Goal: Check status: Check status

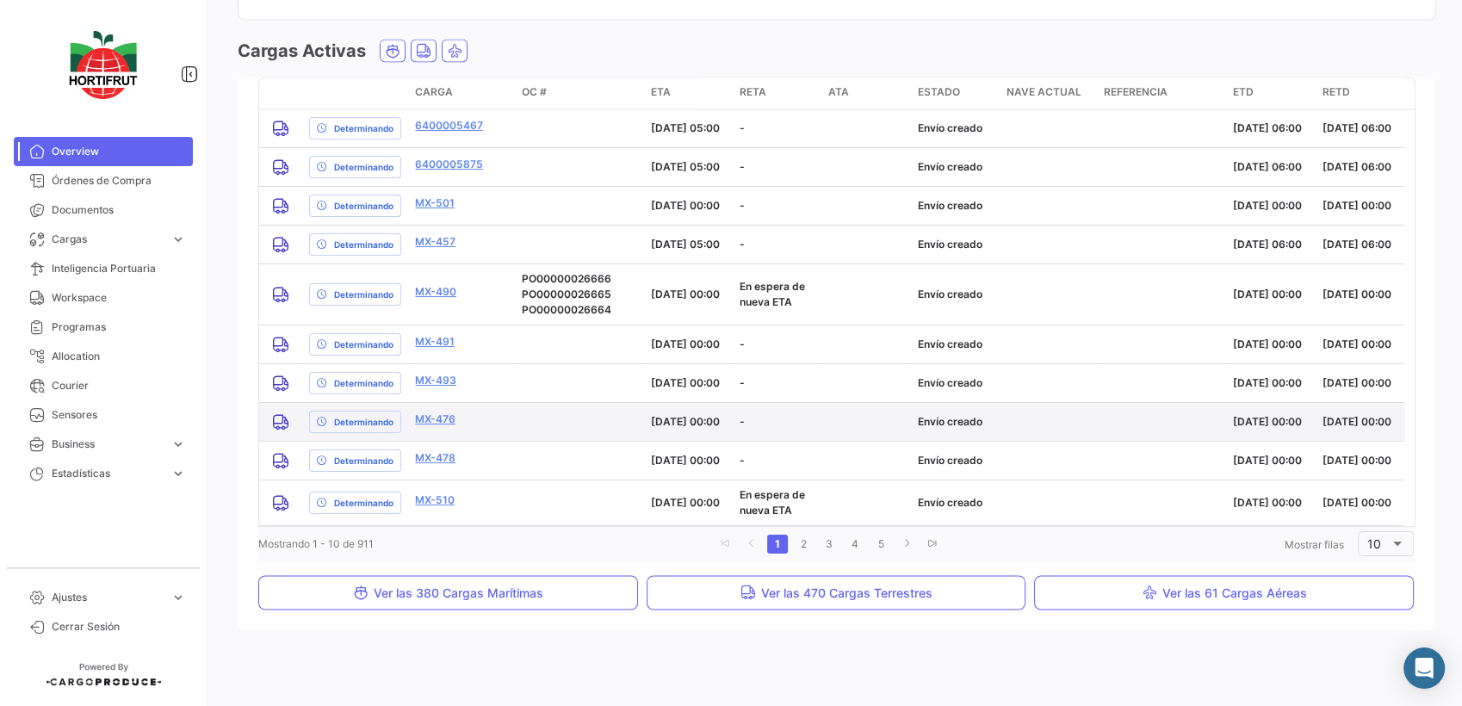
scroll to position [2523, 0]
click at [796, 542] on link "2" at bounding box center [803, 544] width 21 height 19
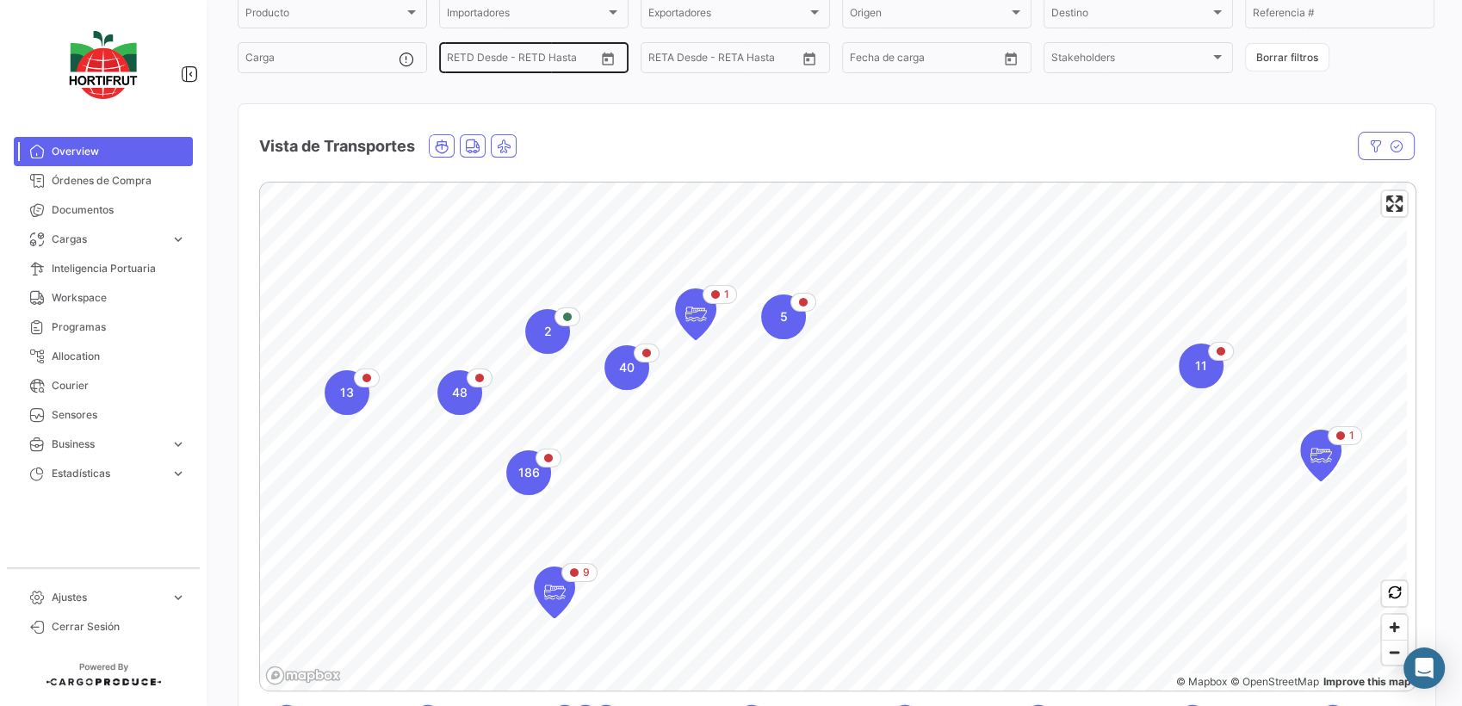
scroll to position [0, 0]
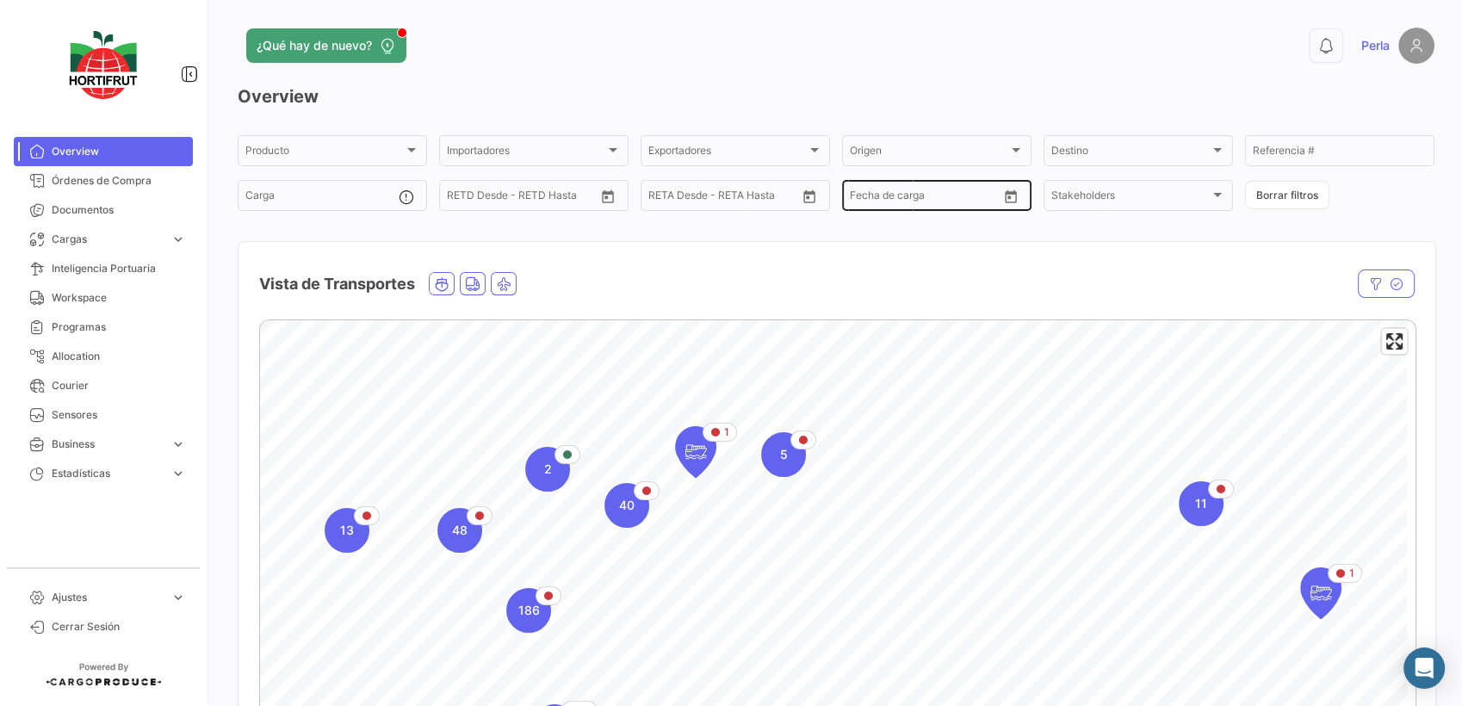
click at [985, 206] on div "Desde – Fecha de carga" at bounding box center [924, 194] width 148 height 34
click at [1014, 201] on button "Open calendar" at bounding box center [1011, 196] width 26 height 26
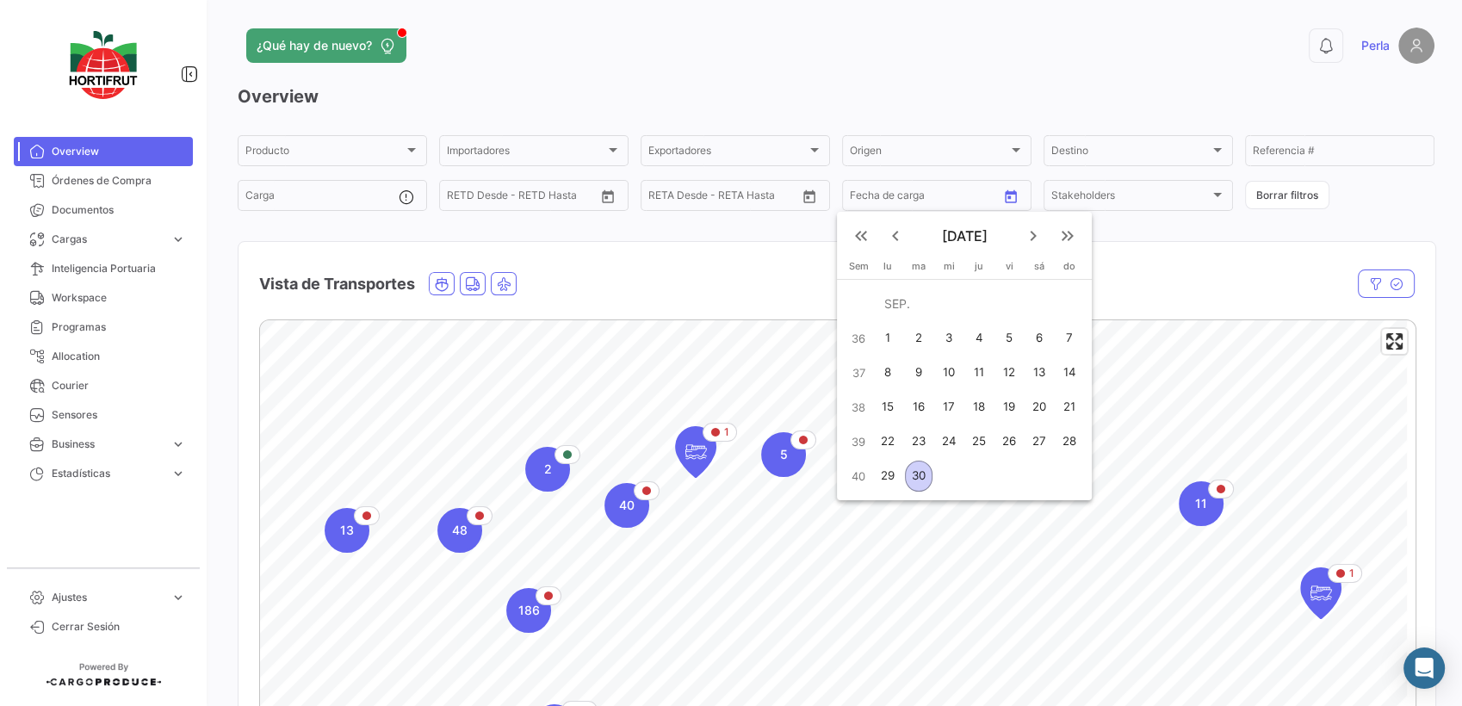
click at [883, 474] on div "29" at bounding box center [888, 476] width 27 height 31
type input "[DATE]"
click at [883, 472] on div "29" at bounding box center [888, 476] width 27 height 31
type input "[DATE]"
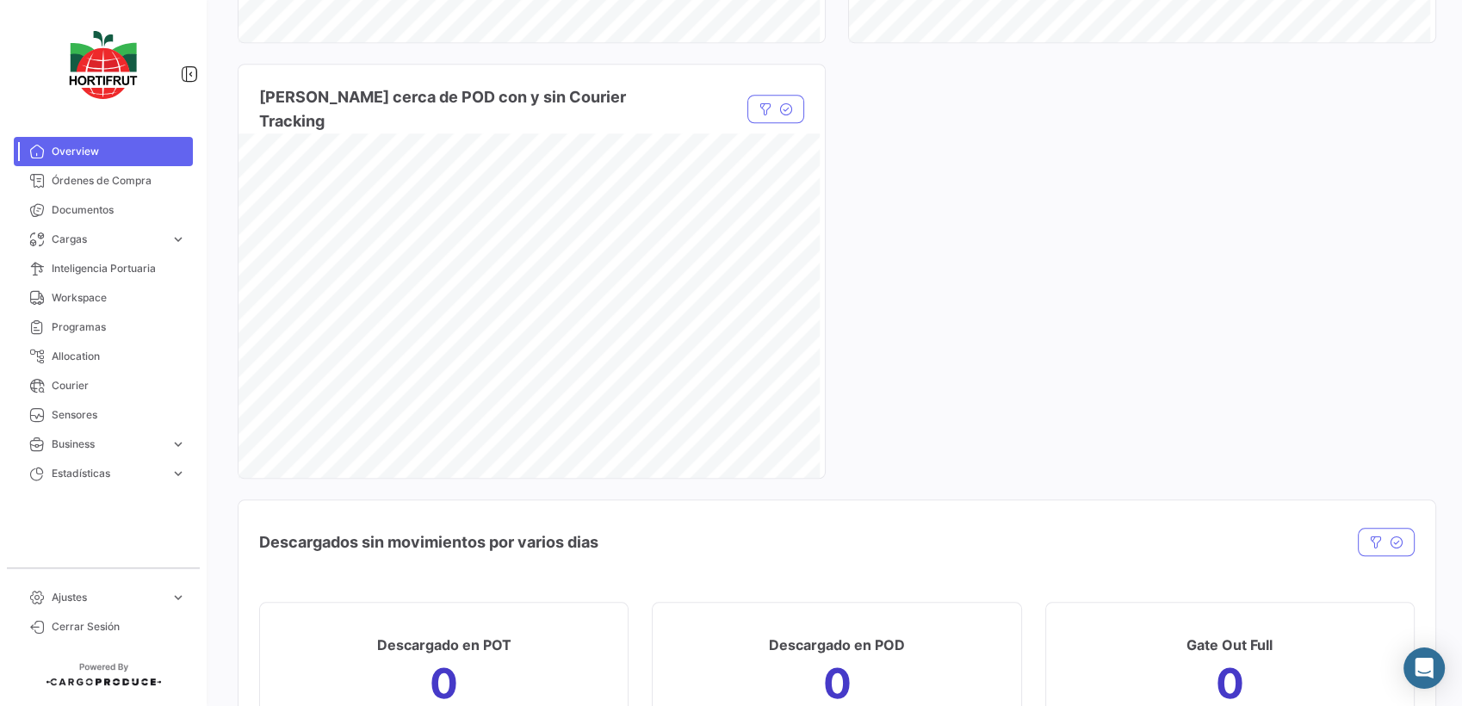
scroll to position [2234, 0]
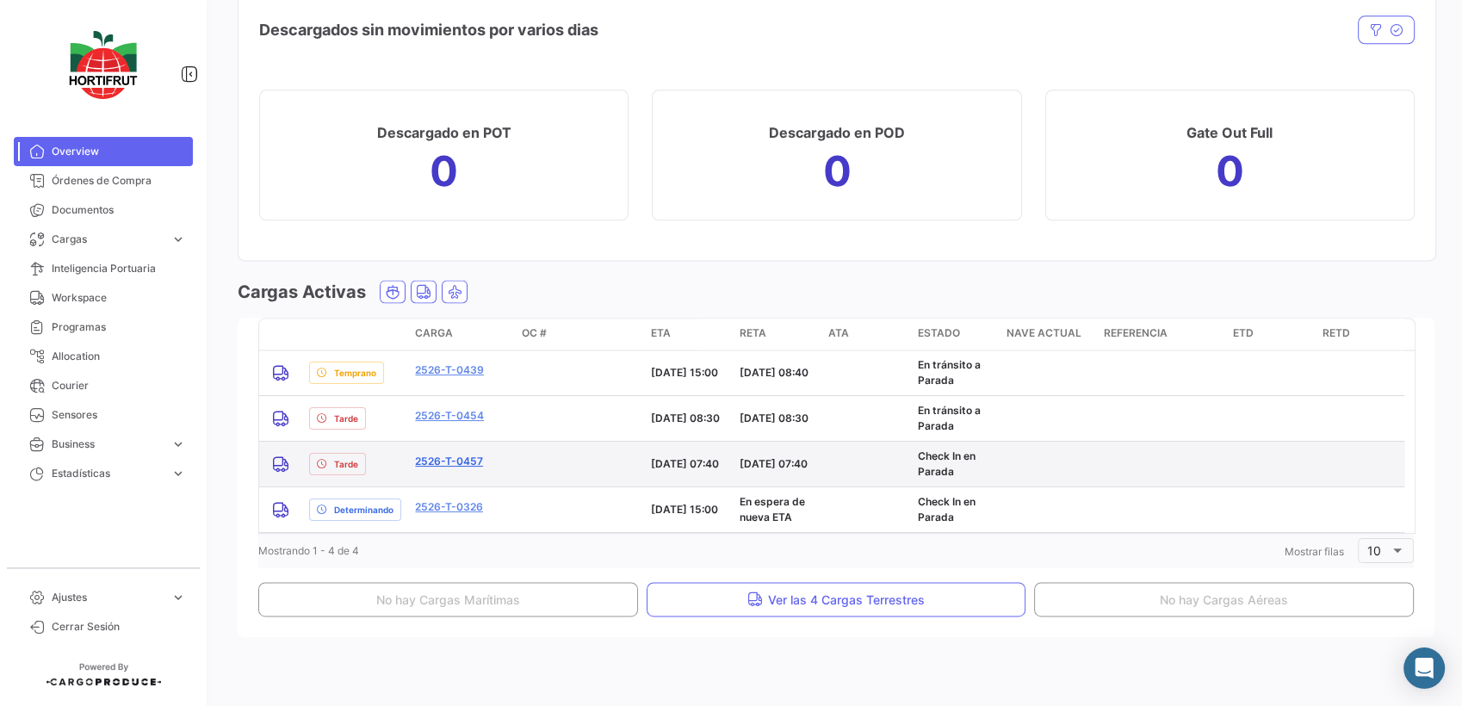
click at [462, 456] on link "2526-T-0457" at bounding box center [449, 461] width 68 height 15
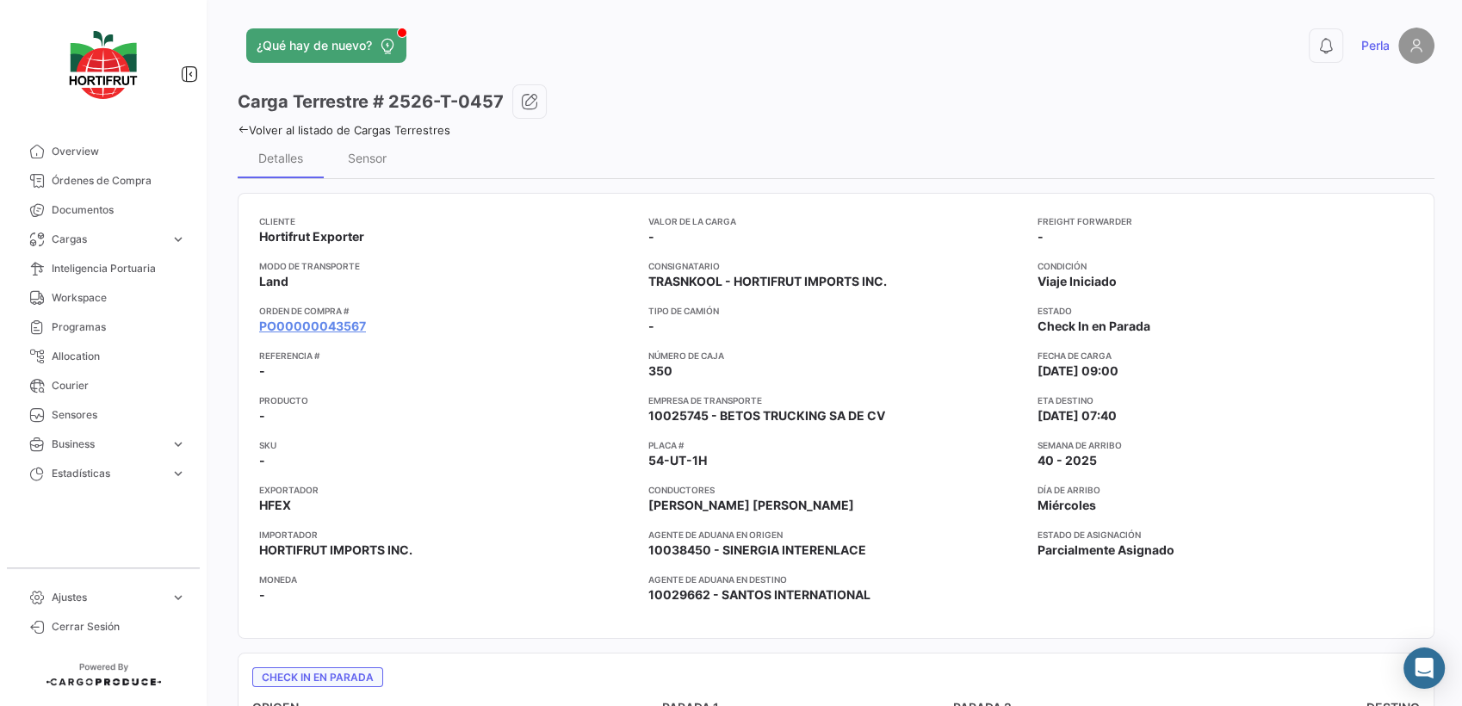
click at [240, 127] on icon at bounding box center [243, 129] width 11 height 11
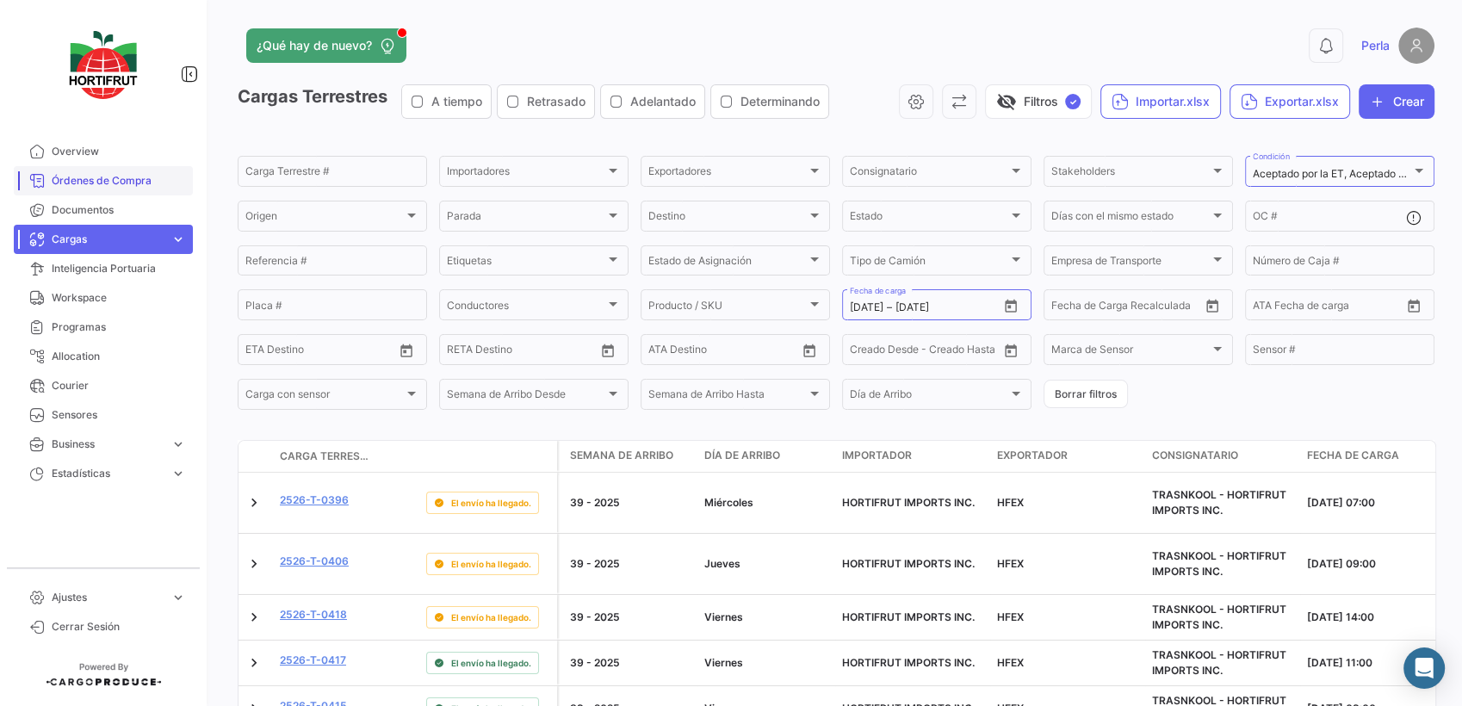
click at [80, 158] on span "Overview" at bounding box center [119, 151] width 134 height 15
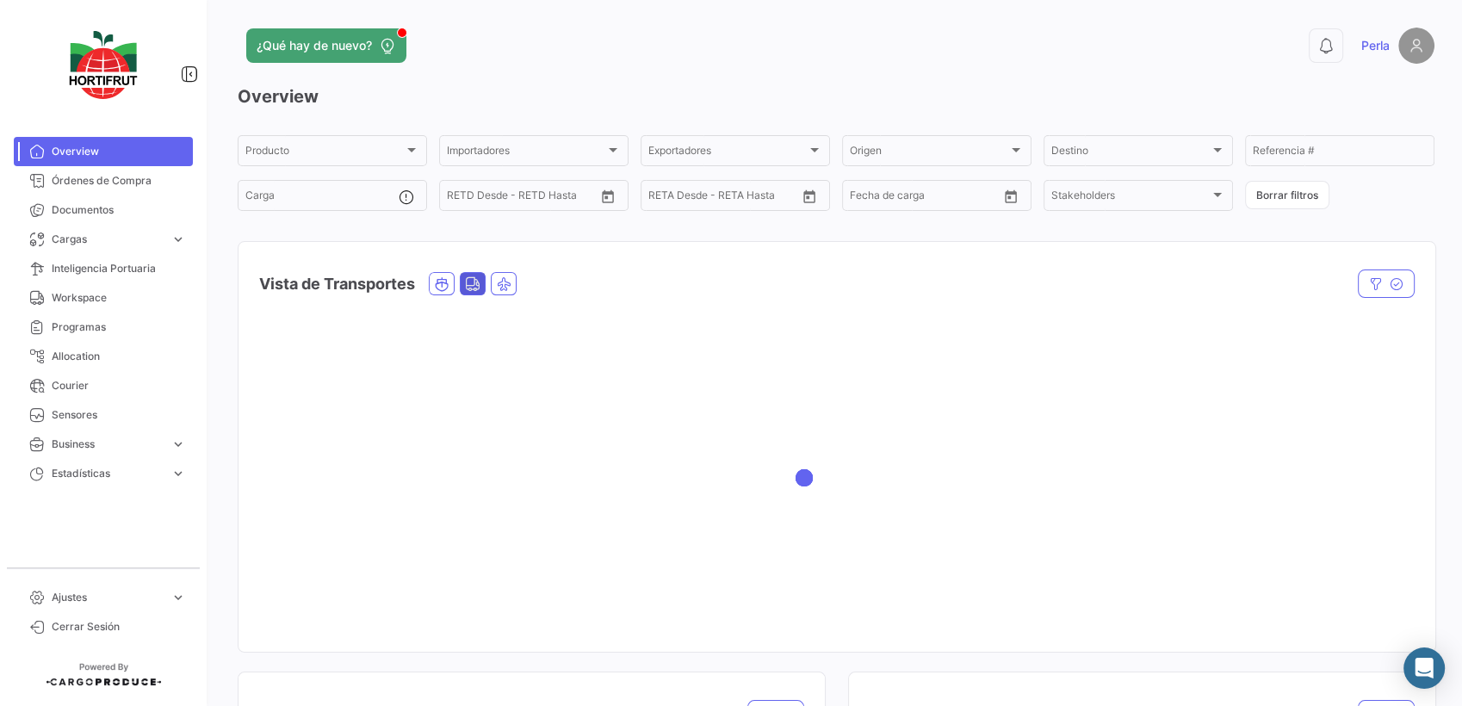
click at [472, 288] on icon "Land" at bounding box center [472, 283] width 15 height 15
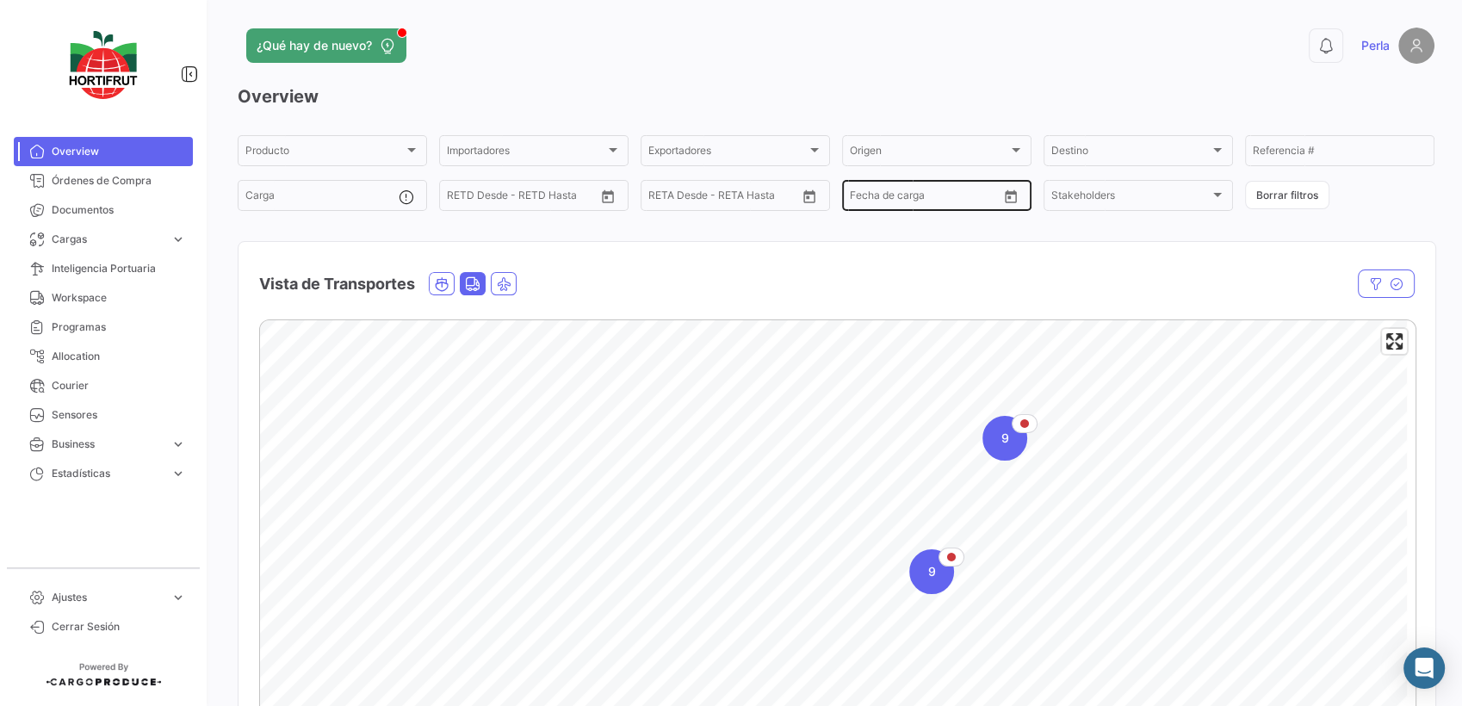
click at [1005, 195] on icon "Open calendar" at bounding box center [1011, 196] width 12 height 13
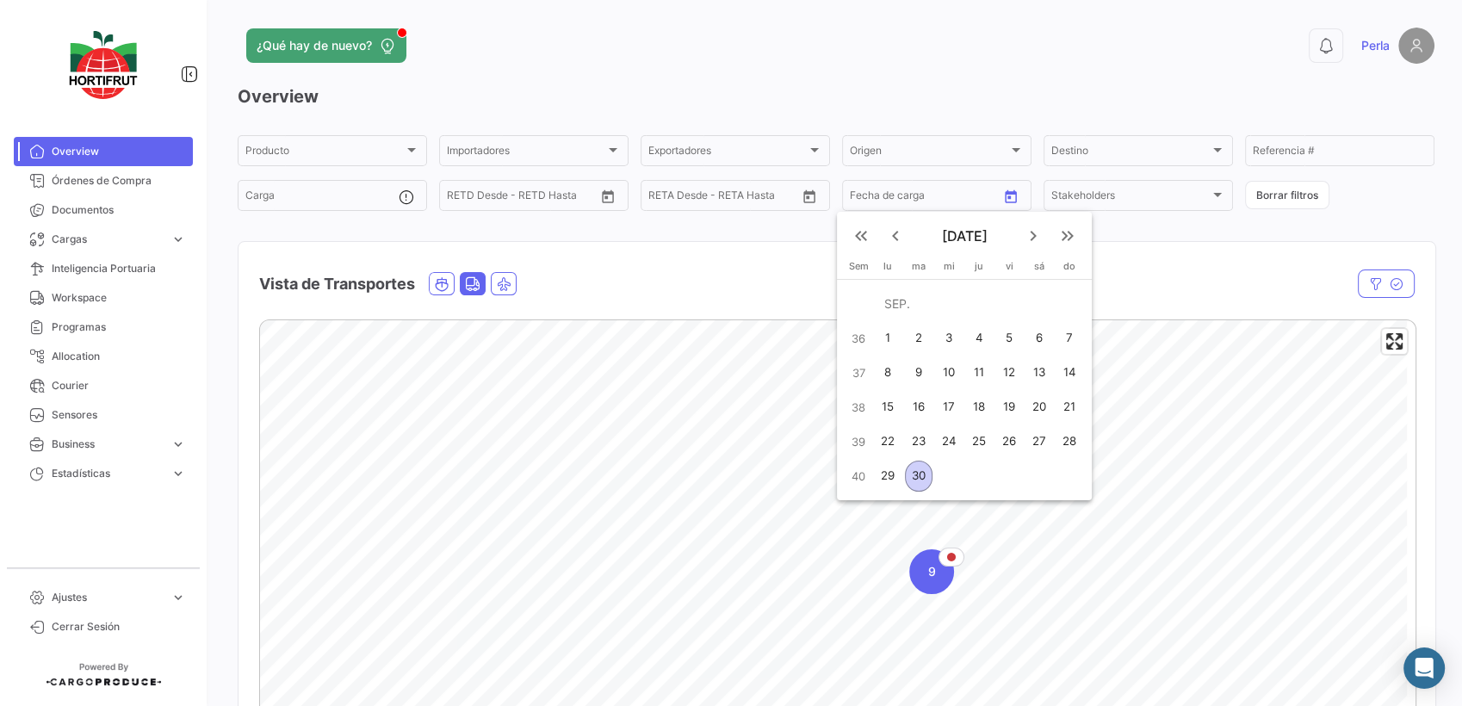
click at [889, 479] on div "29" at bounding box center [888, 476] width 27 height 31
type input "[DATE]"
click at [889, 479] on div "29" at bounding box center [888, 476] width 27 height 31
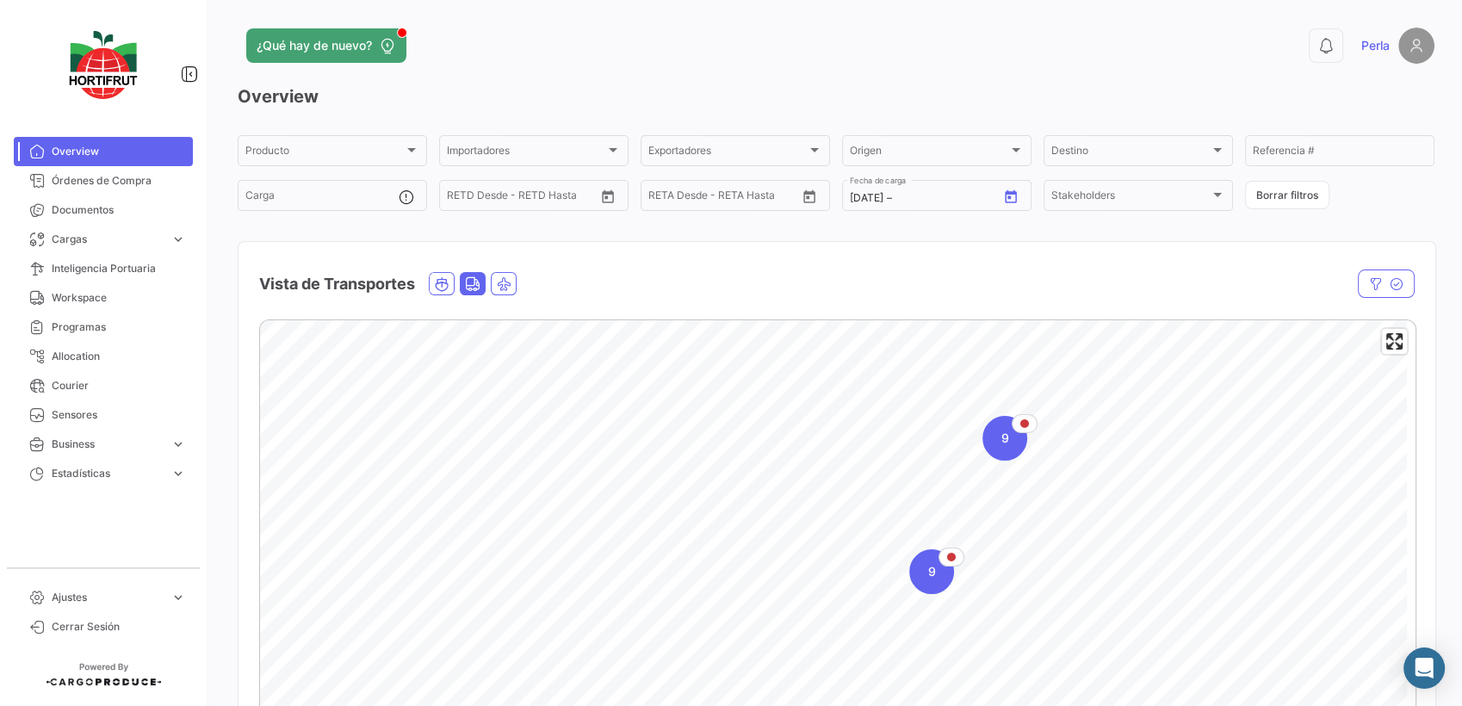
type input "[DATE]"
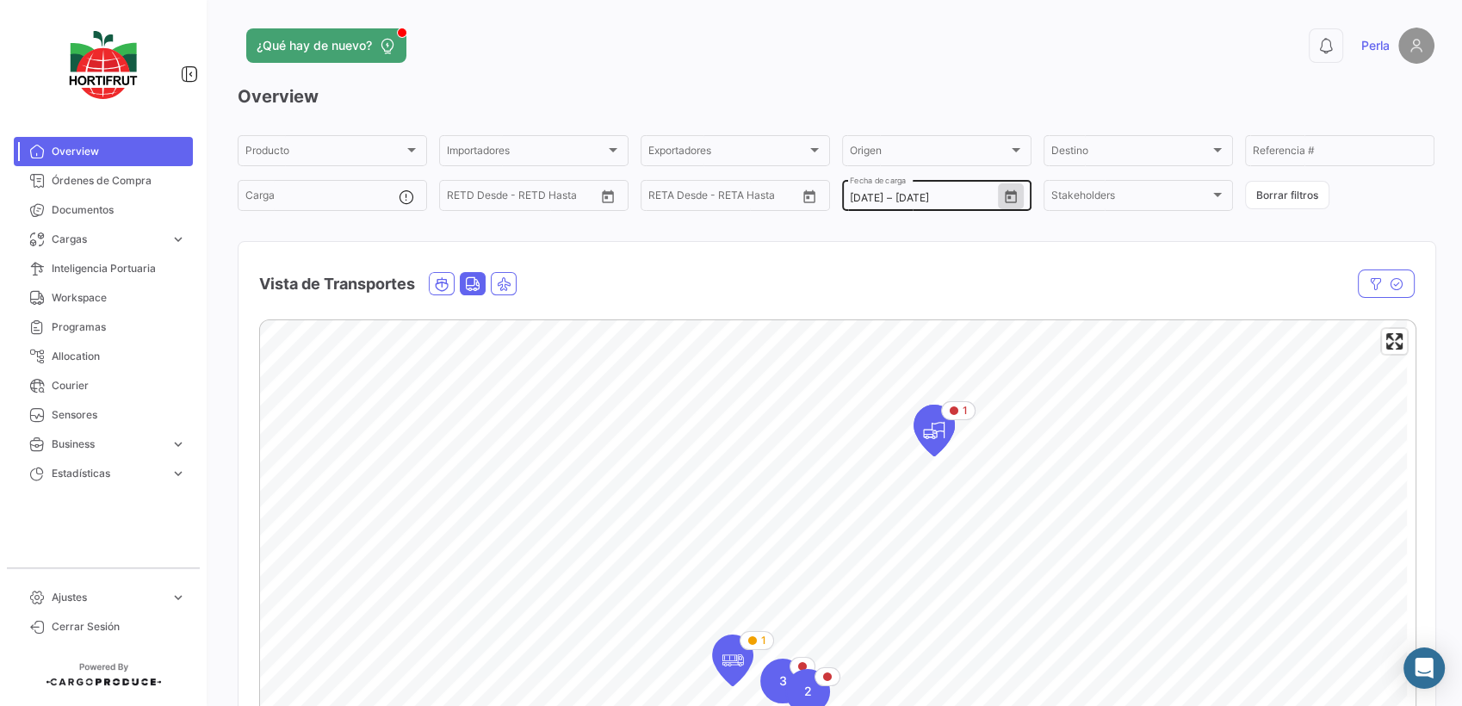
click at [1003, 196] on icon "Open calendar" at bounding box center [1010, 196] width 15 height 15
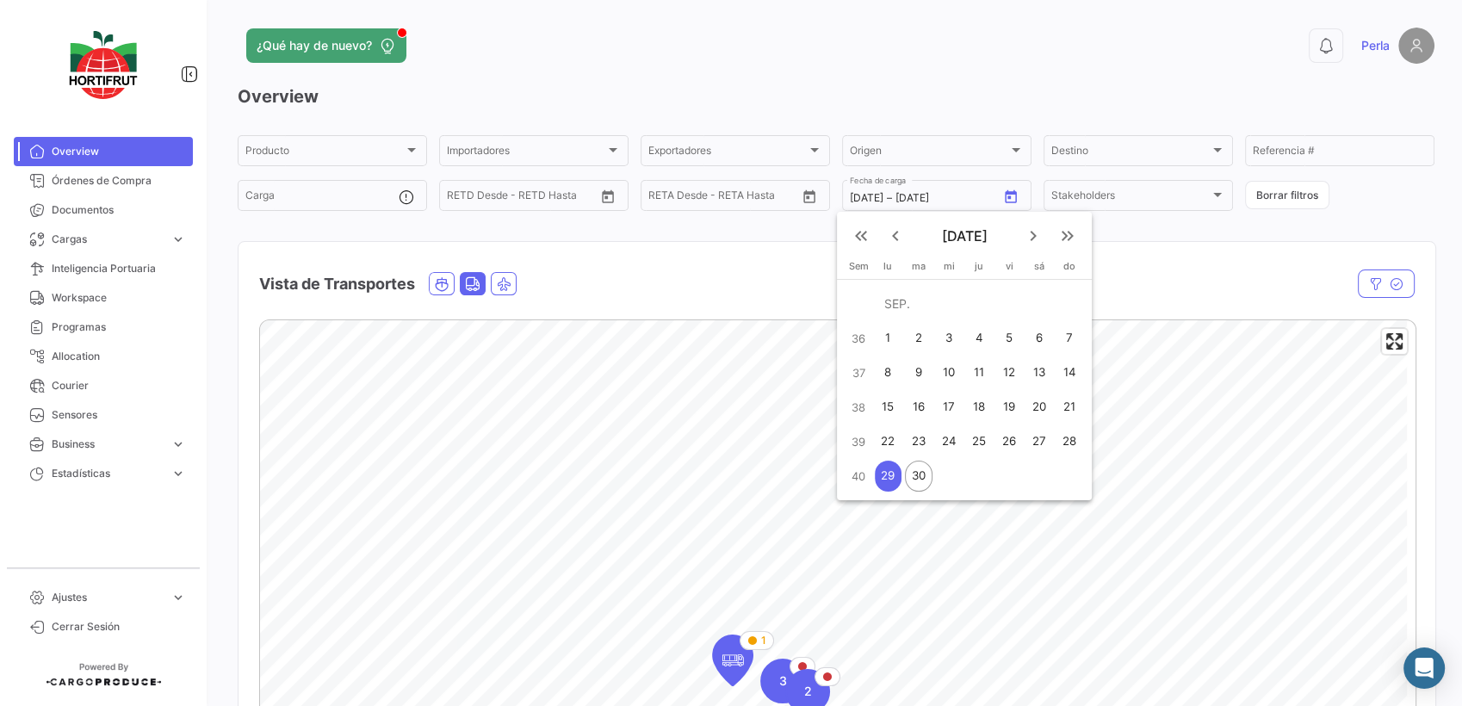
click at [918, 478] on div "30" at bounding box center [919, 476] width 28 height 31
type input "[DATE]"
click at [918, 478] on div "30" at bounding box center [919, 476] width 28 height 31
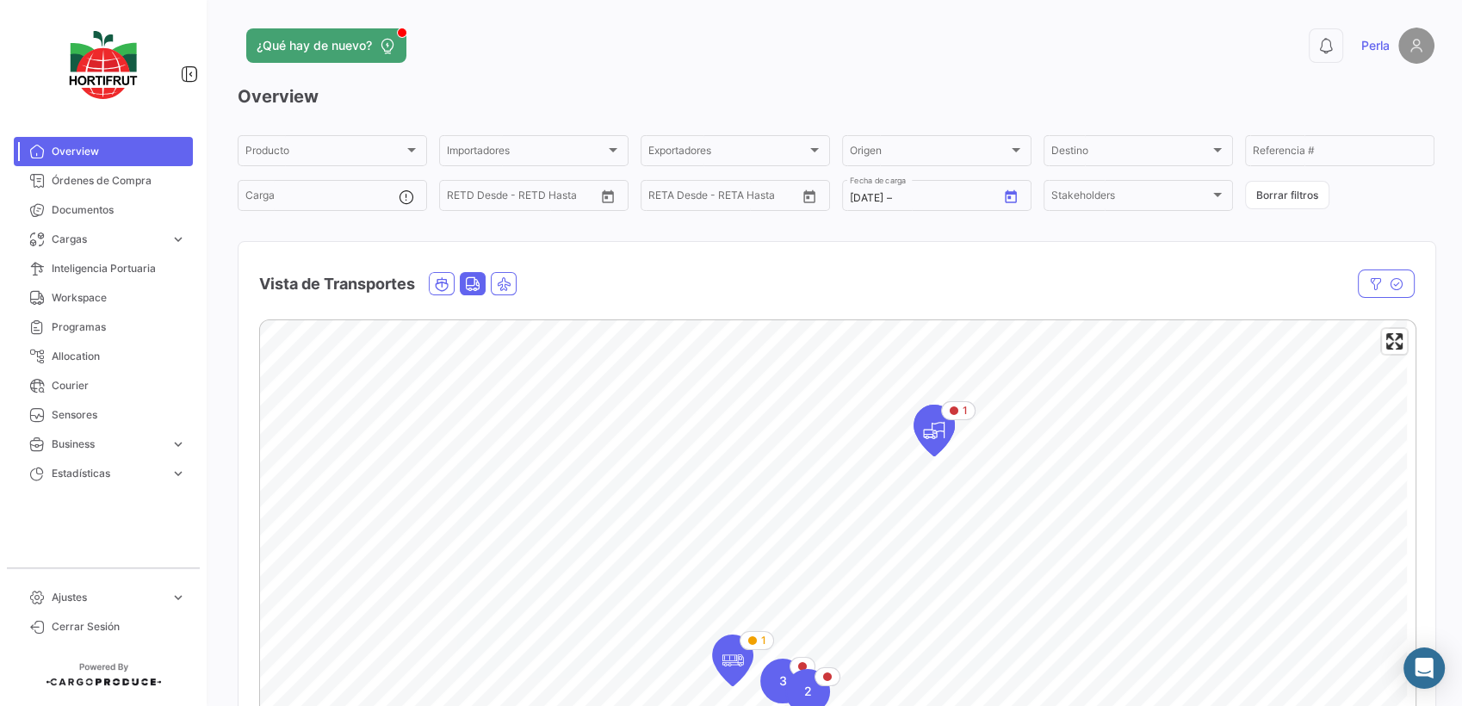
type input "[DATE]"
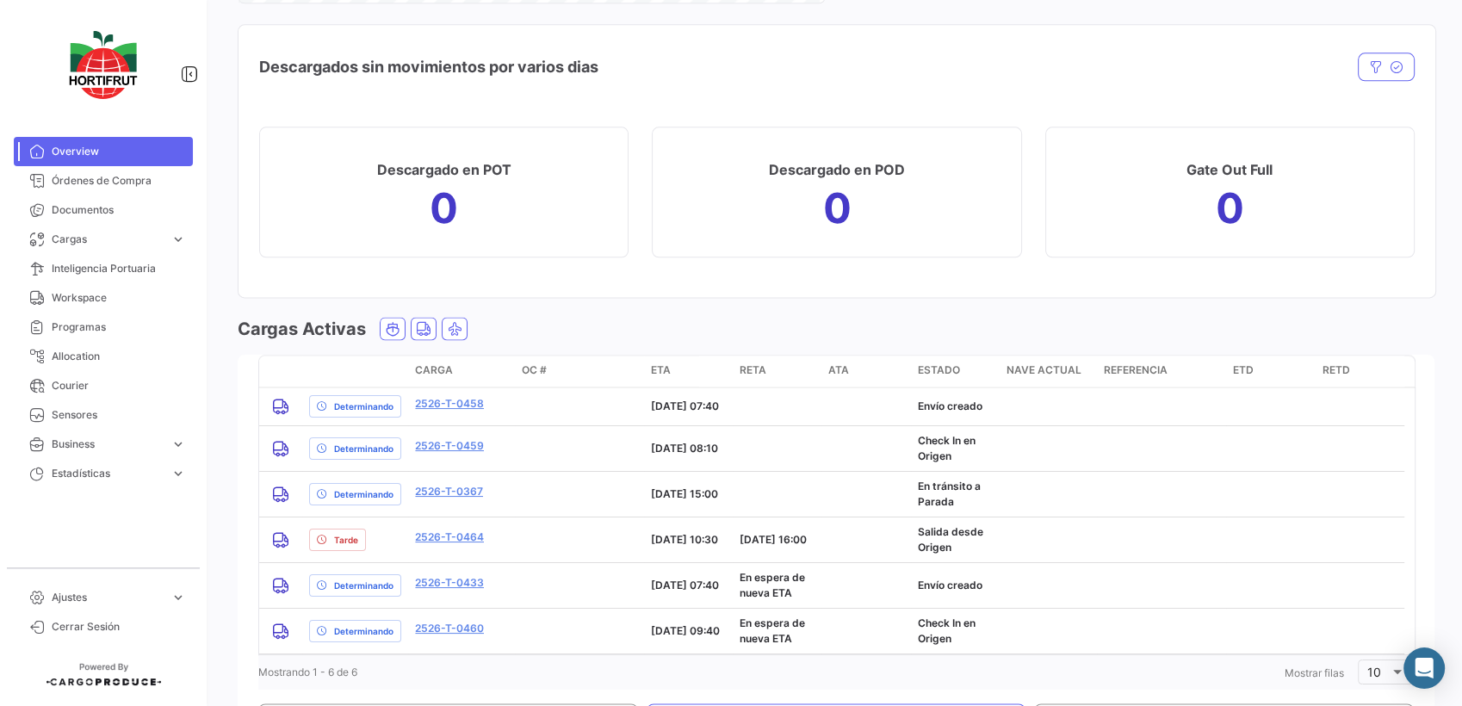
scroll to position [2326, 0]
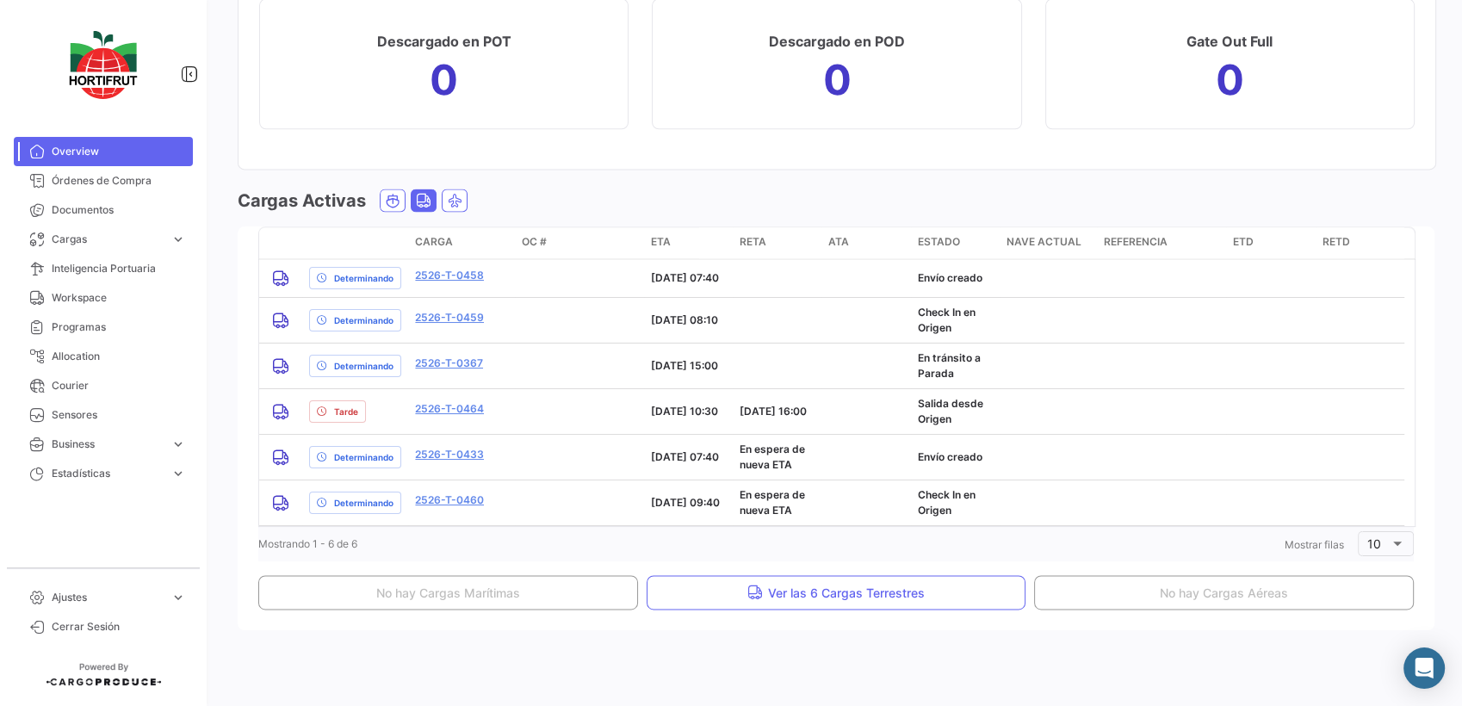
click at [425, 201] on icon "Land" at bounding box center [423, 200] width 15 height 15
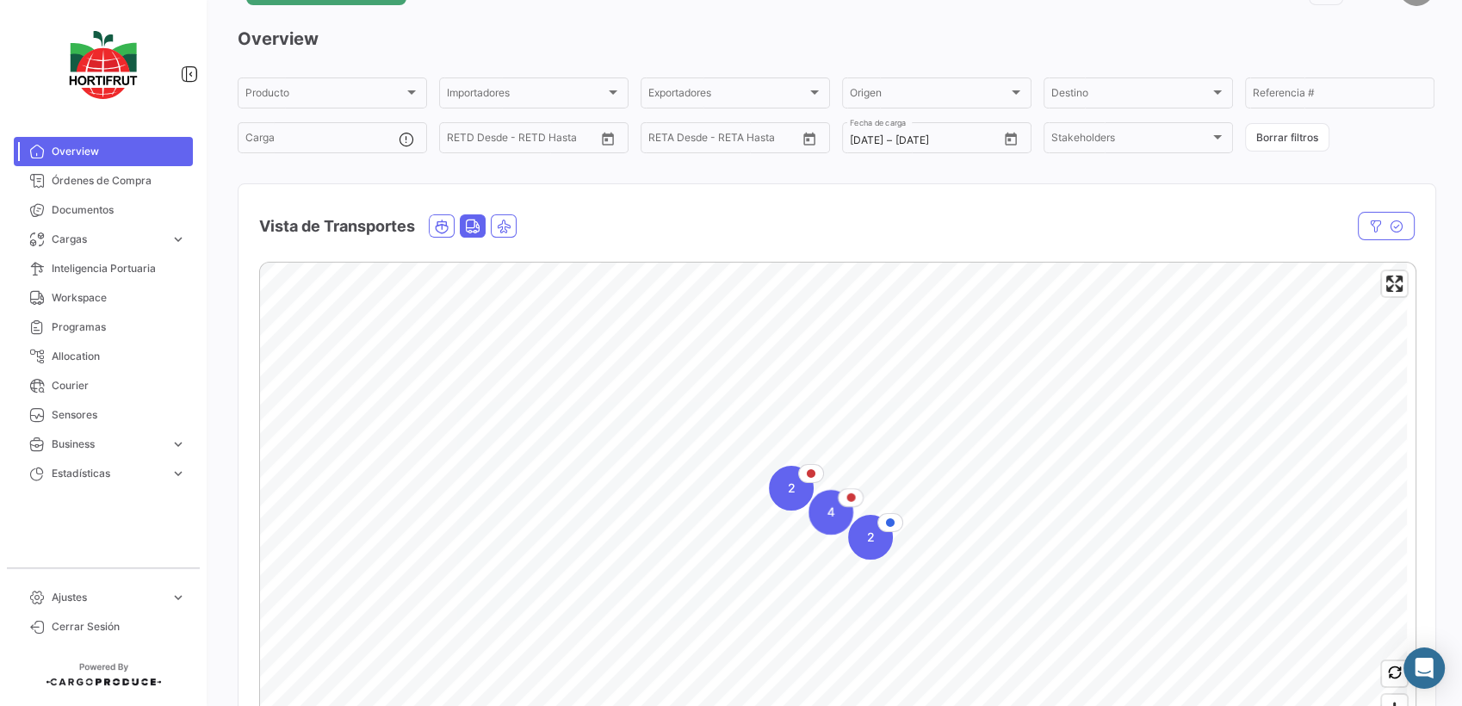
scroll to position [0, 0]
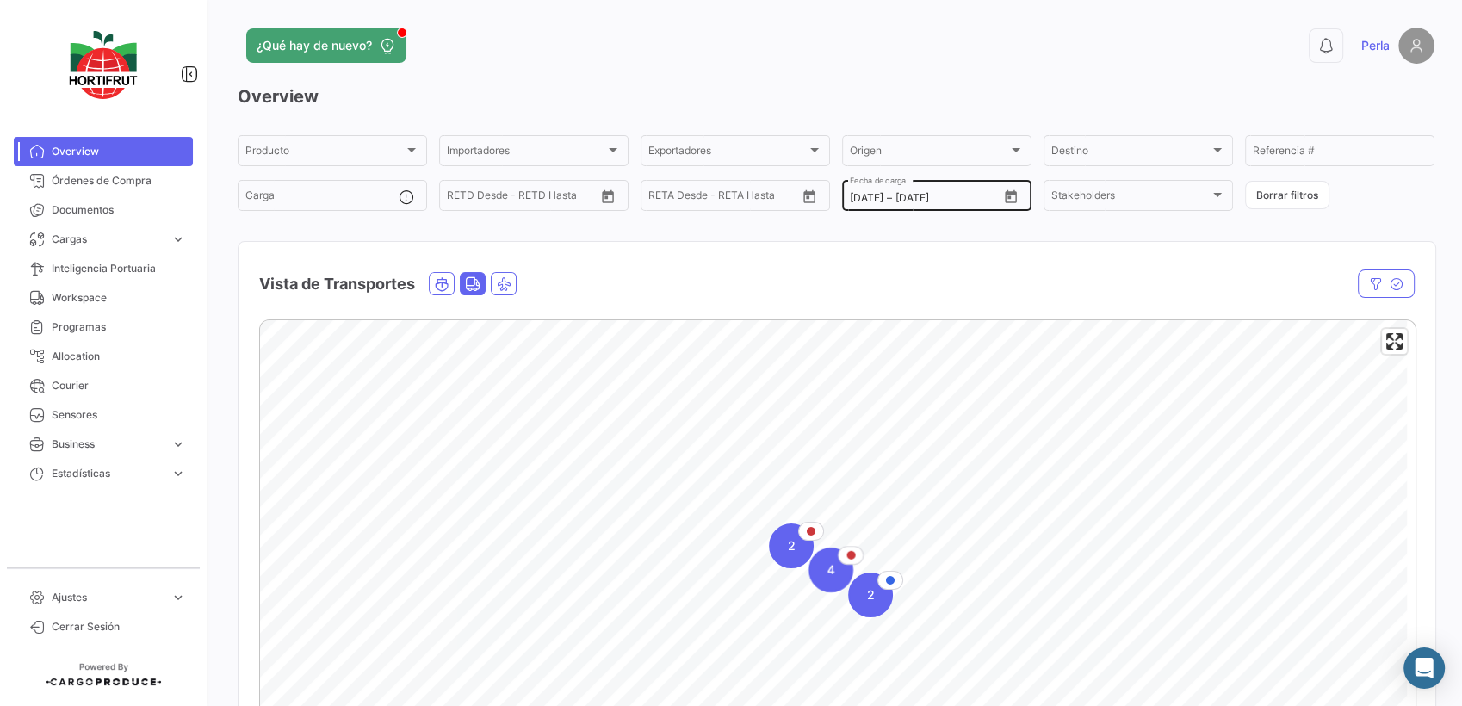
click at [1005, 203] on icon "Open calendar" at bounding box center [1010, 196] width 15 height 15
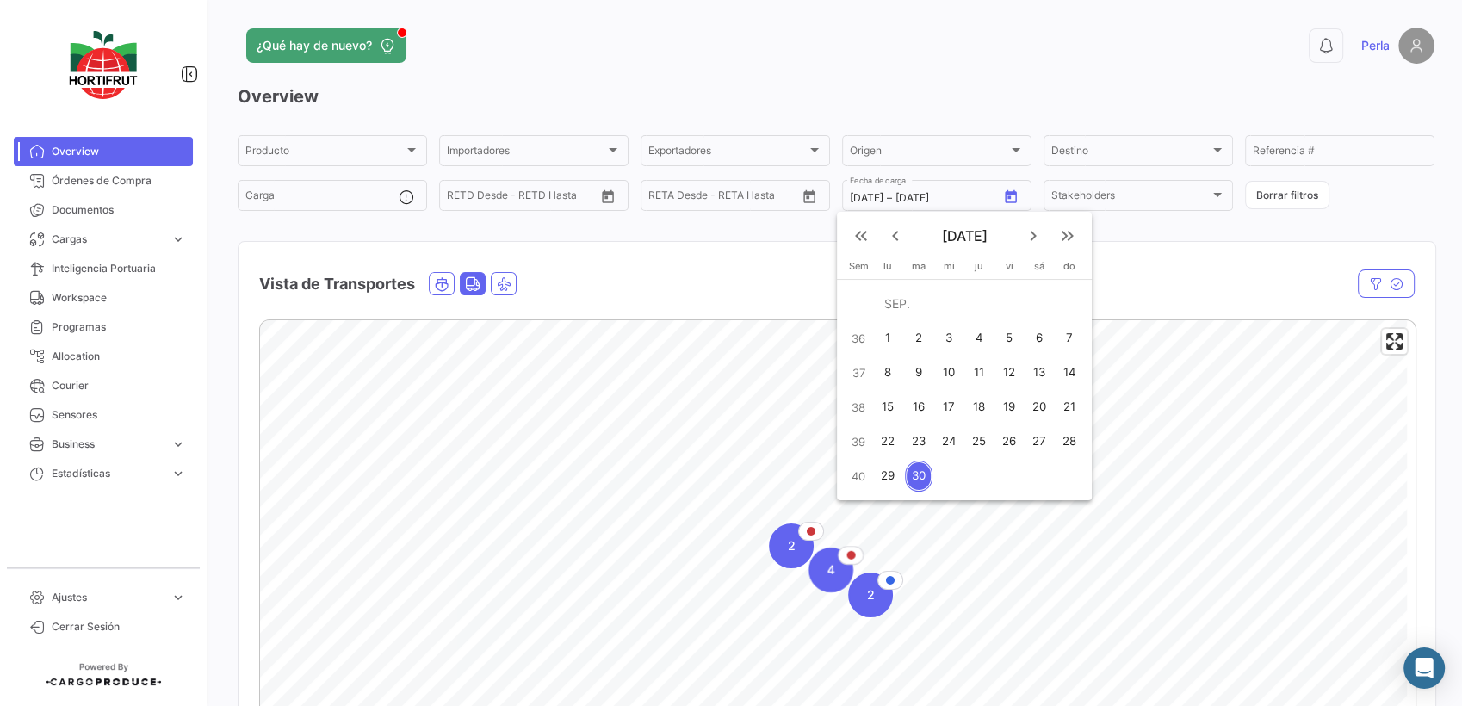
click at [880, 477] on div "29" at bounding box center [888, 476] width 27 height 31
type input "[DATE]"
click at [880, 477] on div "29" at bounding box center [888, 476] width 27 height 31
type input "[DATE]"
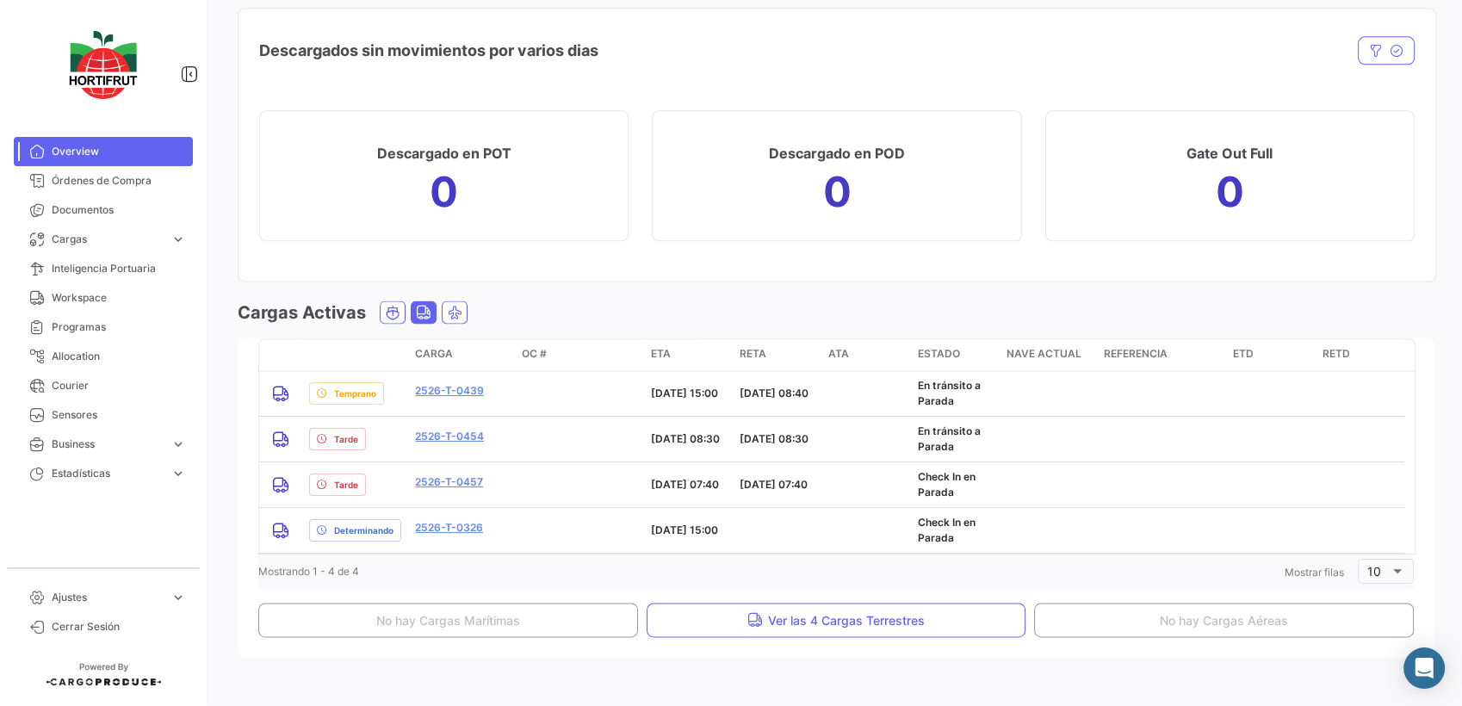
scroll to position [2234, 0]
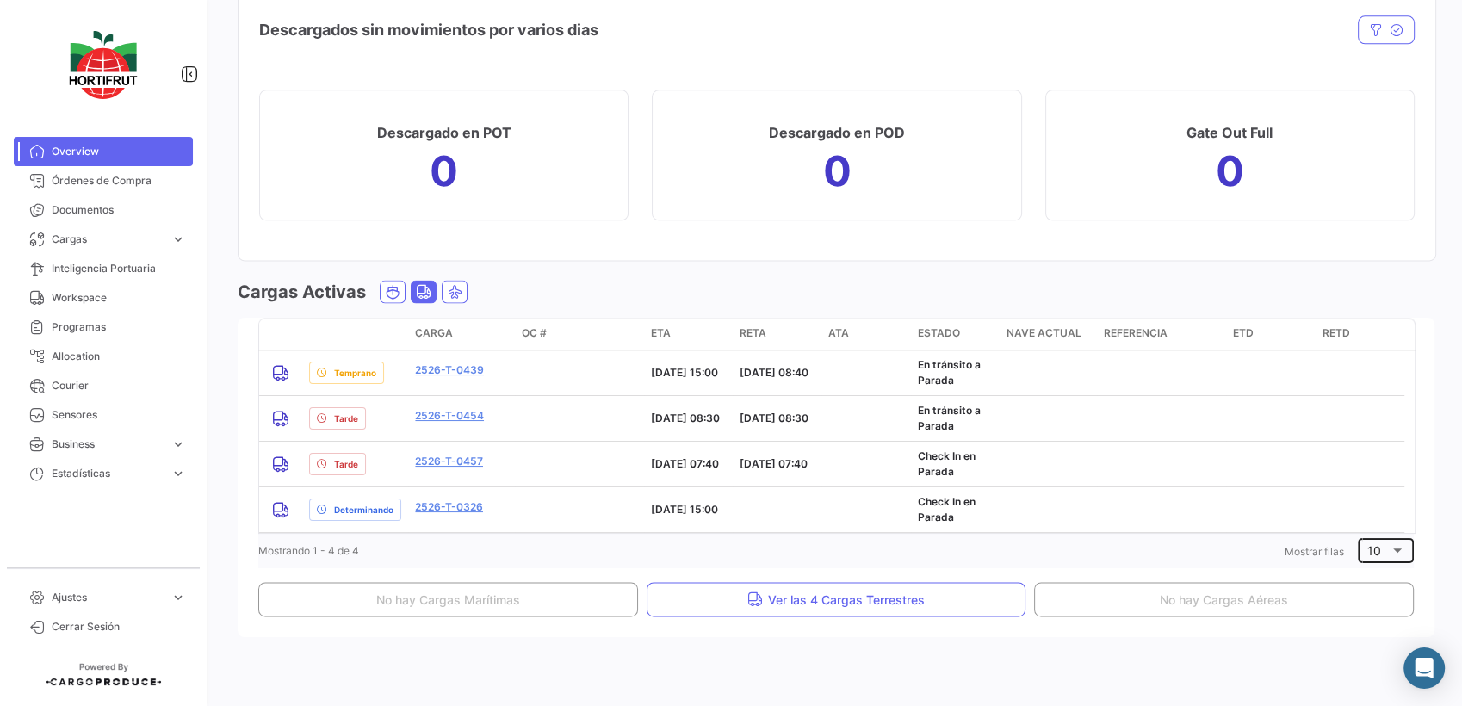
click at [1376, 547] on div "10" at bounding box center [1378, 551] width 22 height 15
click at [1055, 280] on div at bounding box center [731, 353] width 1462 height 706
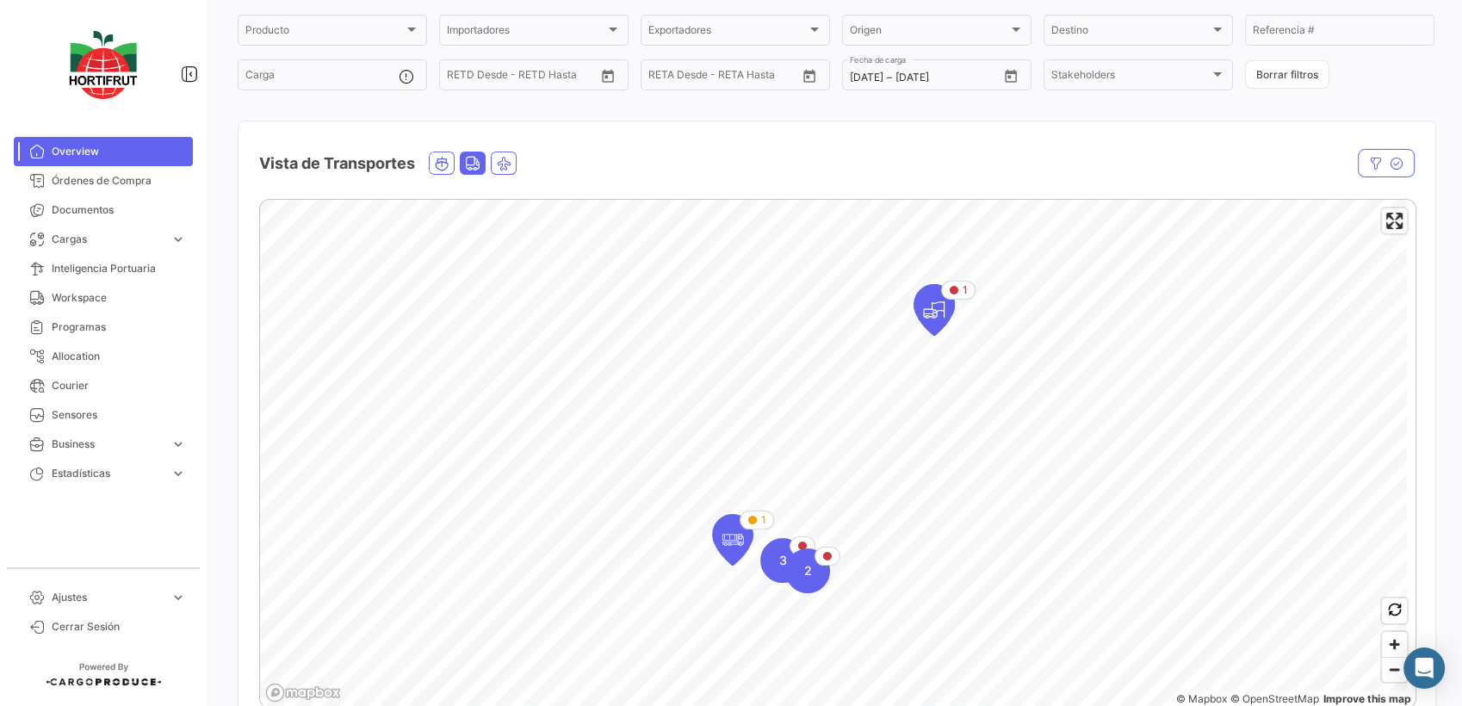
scroll to position [0, 0]
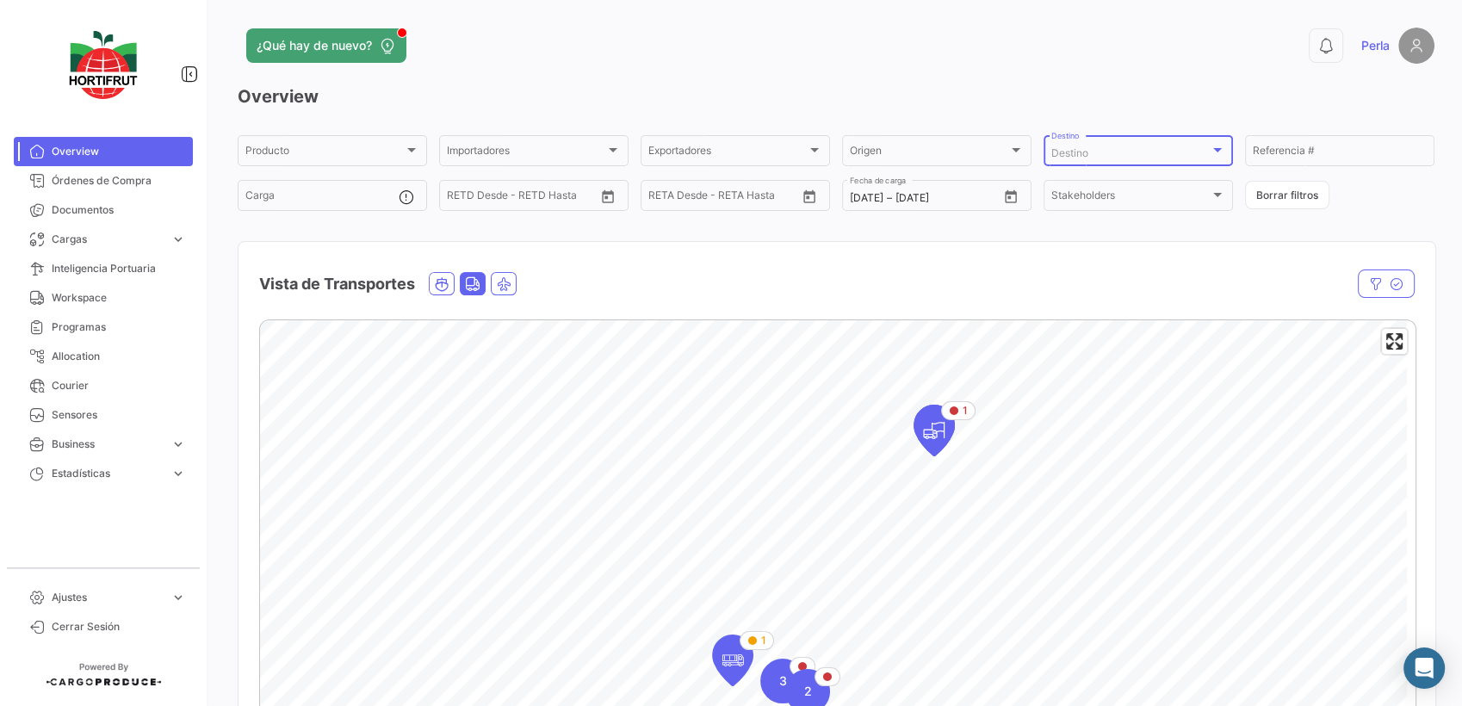
click at [1063, 154] on span "Destino" at bounding box center [1069, 152] width 37 height 13
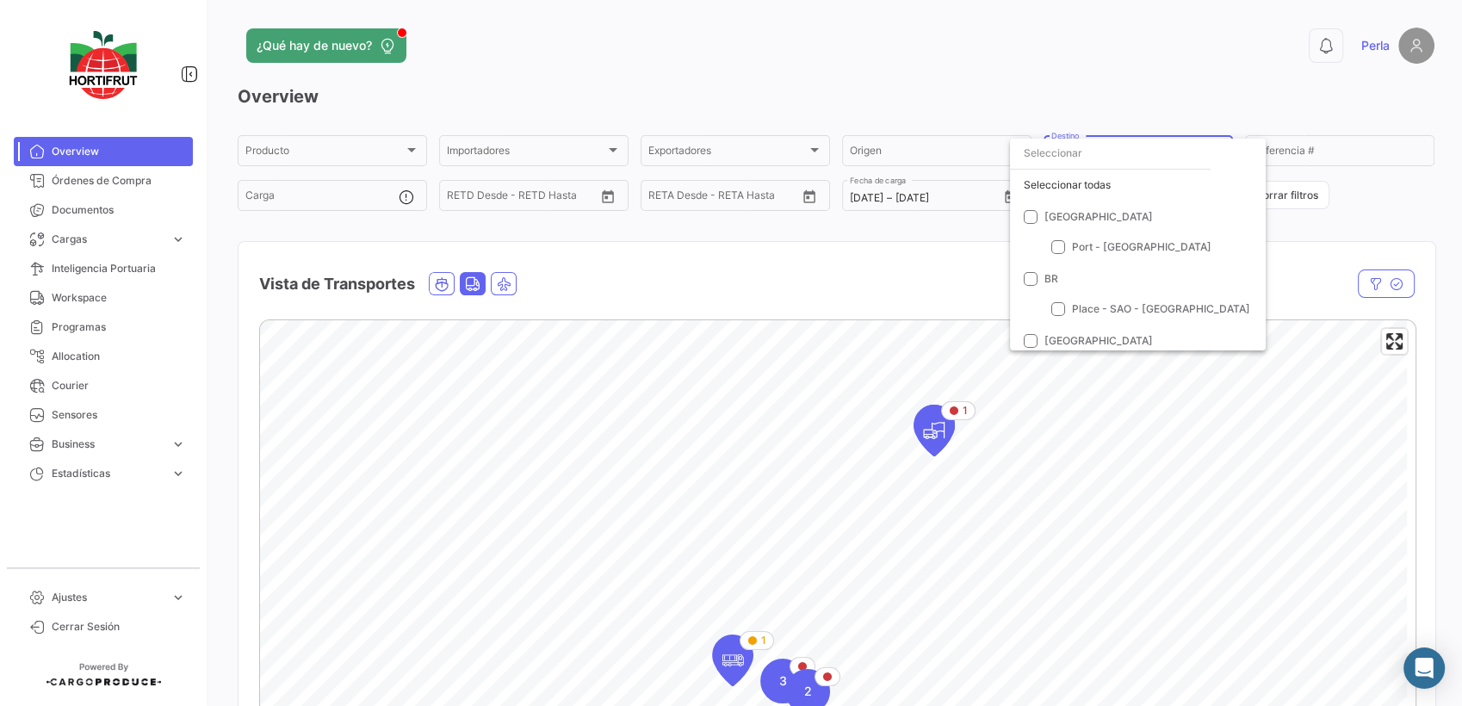
click at [868, 281] on div at bounding box center [731, 353] width 1462 height 706
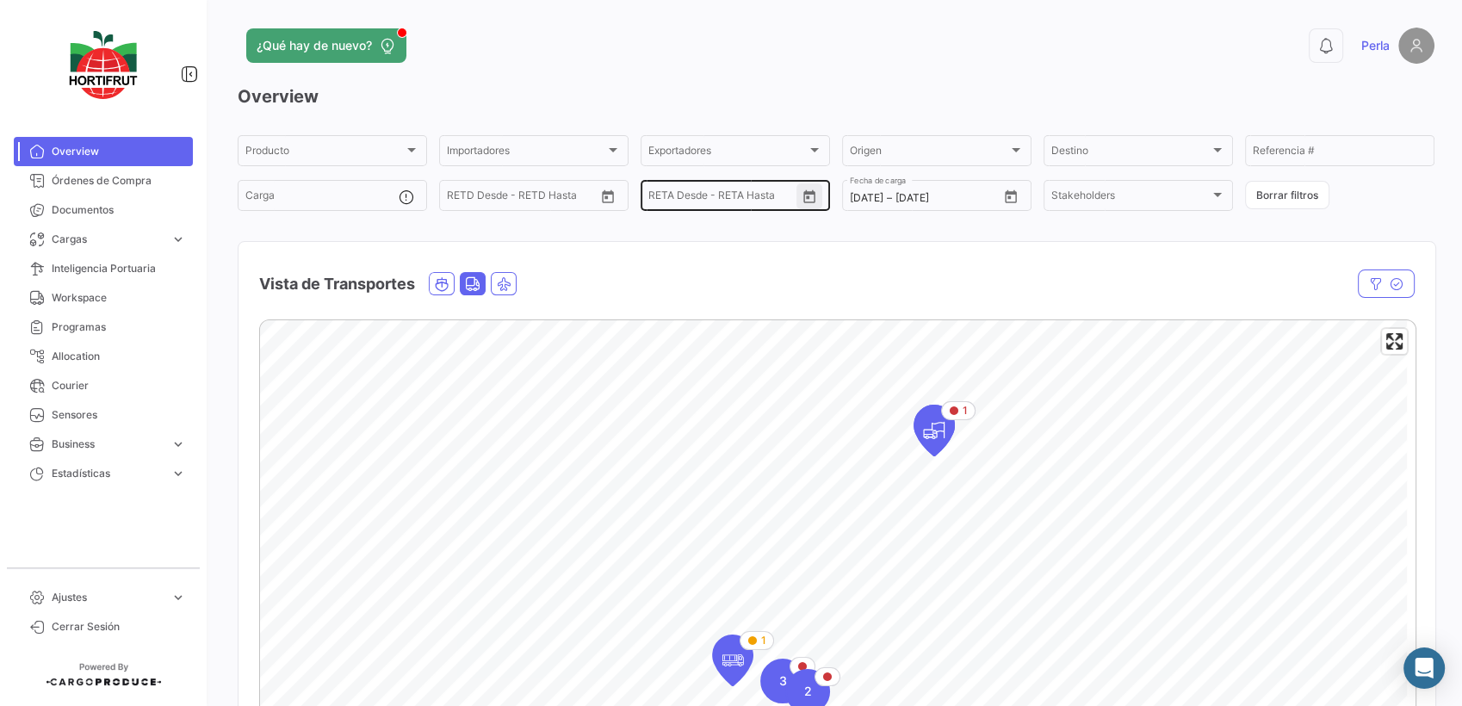
click at [804, 198] on icon "Open calendar" at bounding box center [809, 196] width 15 height 15
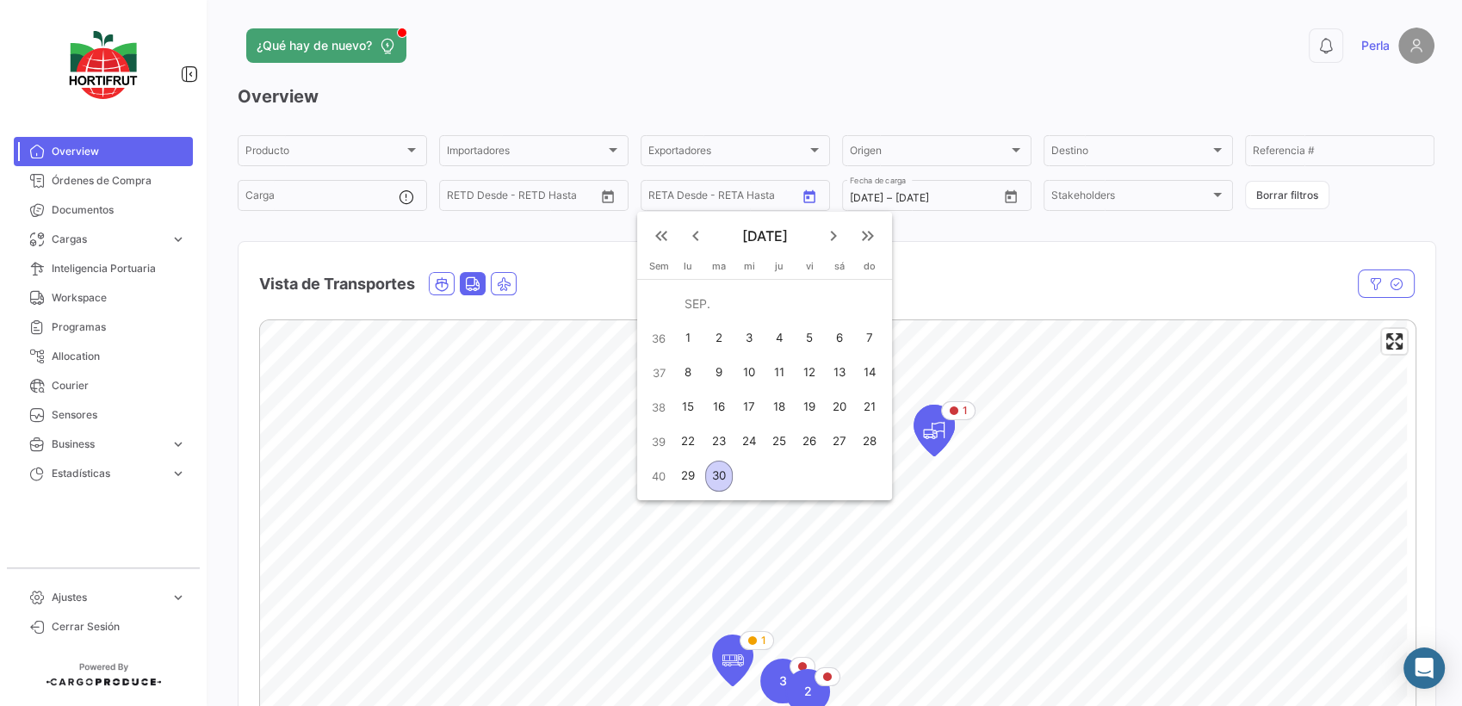
click at [683, 480] on div "29" at bounding box center [688, 476] width 27 height 31
type input "[DATE]"
click at [683, 480] on div "29" at bounding box center [688, 476] width 27 height 31
type input "[DATE]"
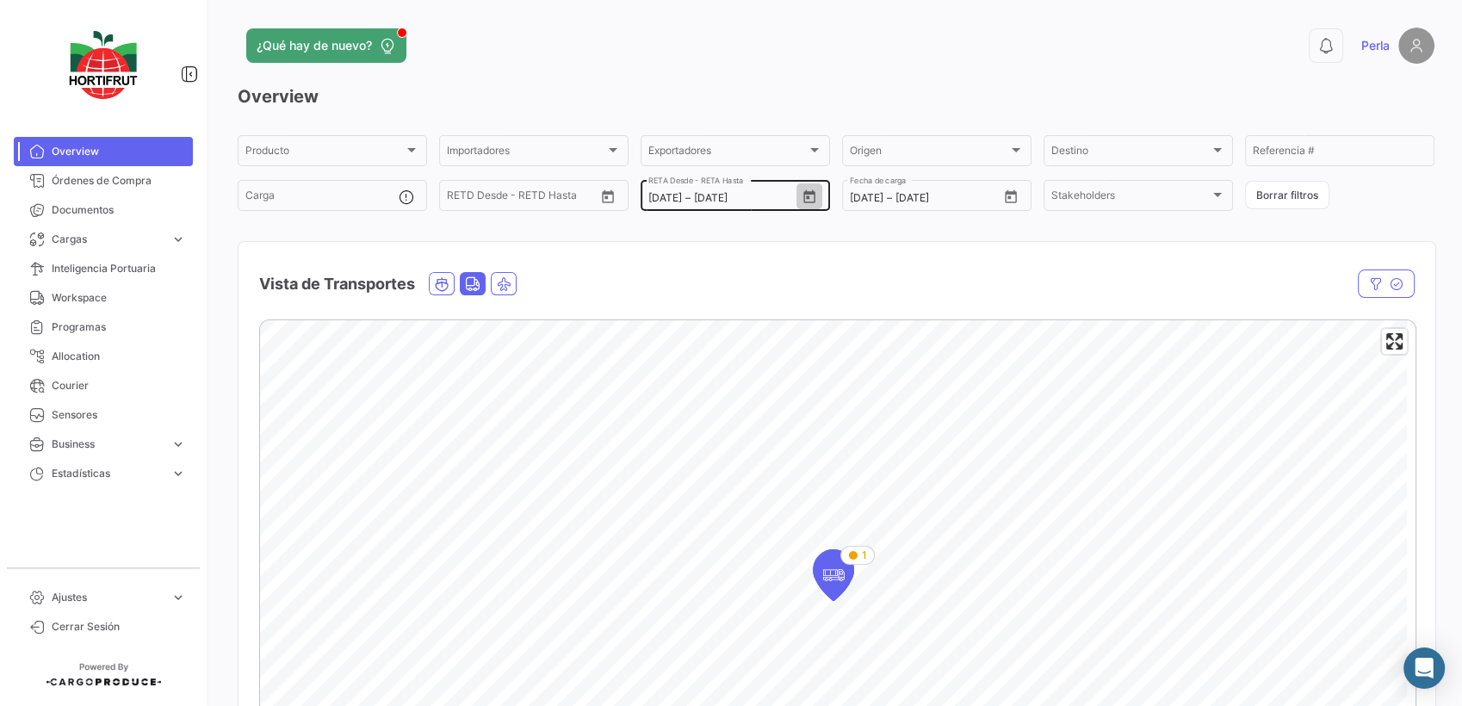
click at [806, 189] on button "Open calendar" at bounding box center [809, 196] width 26 height 26
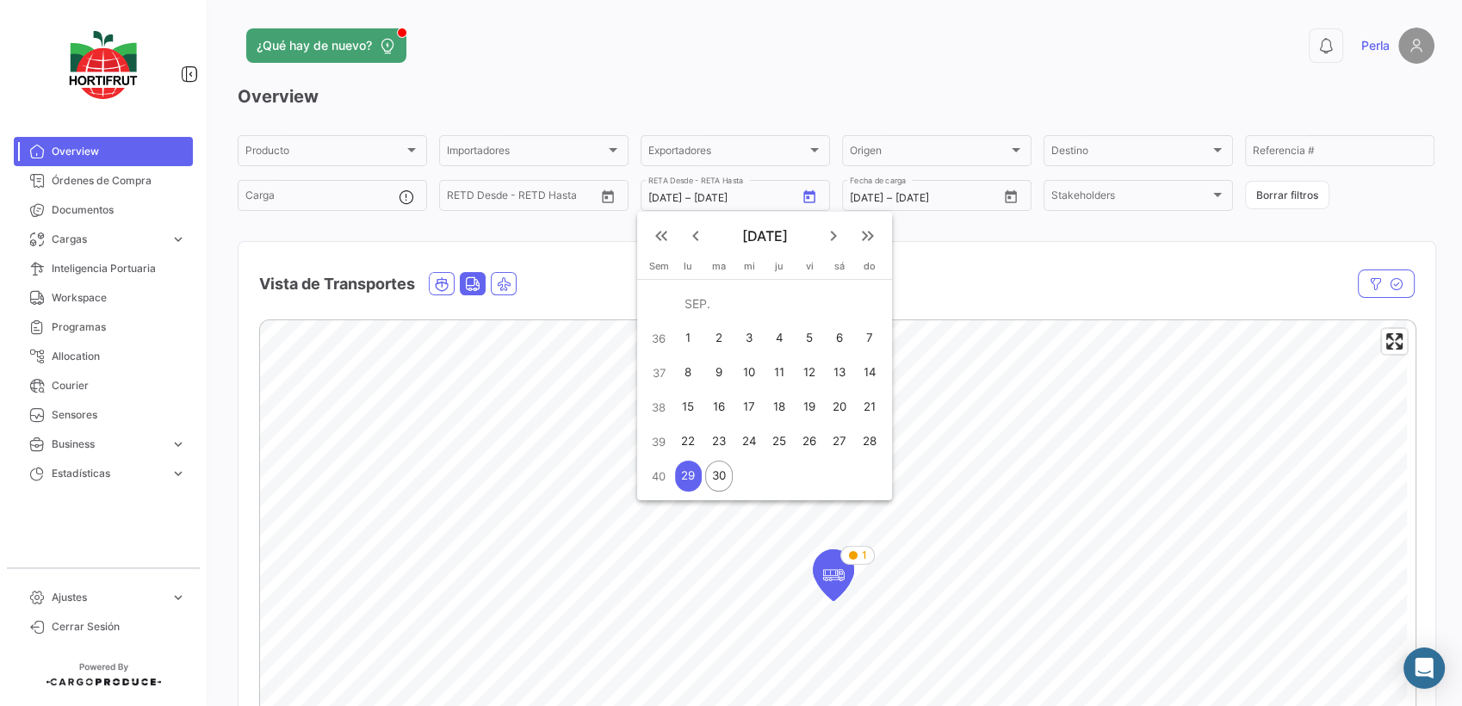
click at [951, 322] on div at bounding box center [731, 353] width 1462 height 706
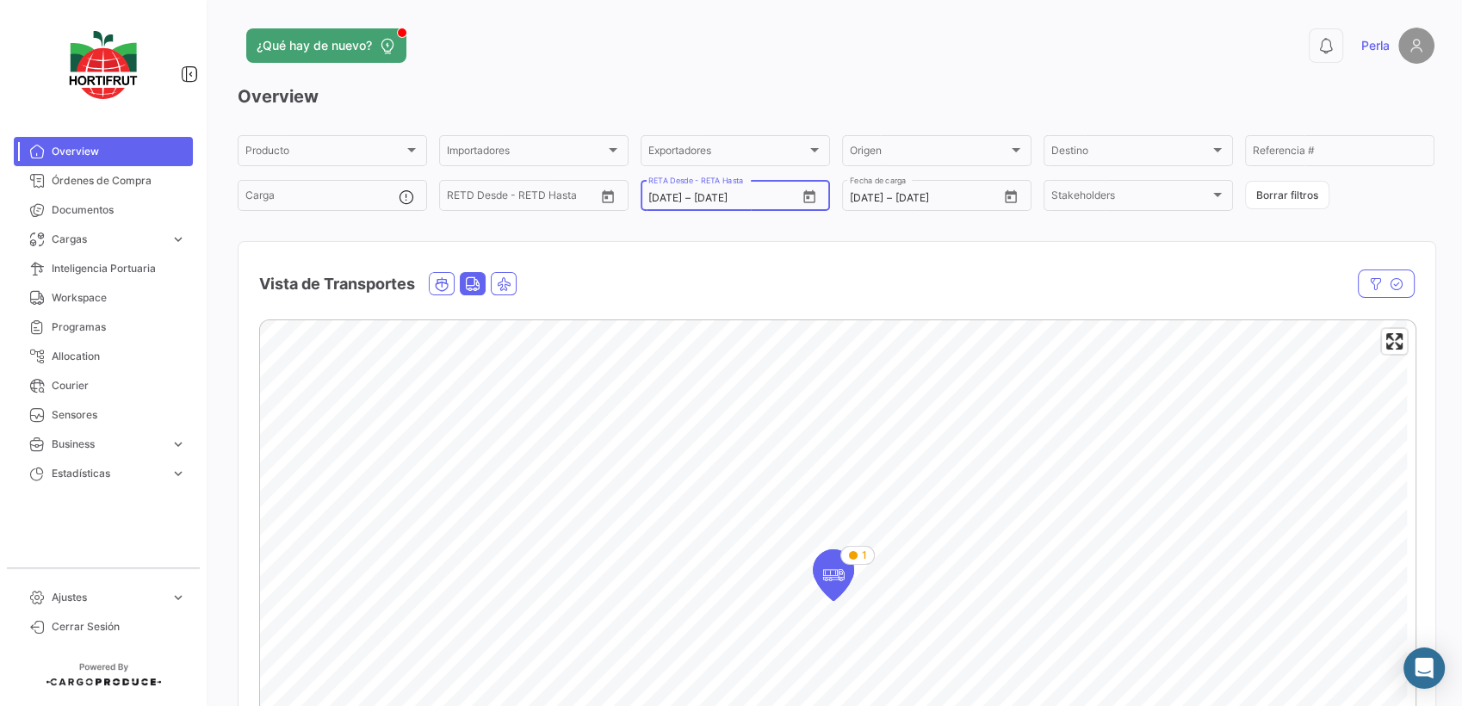
drag, startPoint x: 759, startPoint y: 196, endPoint x: 625, endPoint y: 199, distance: 133.5
click at [625, 199] on div "Producto Producto Importadores Importadores Exportadores Exportadores Origen Or…" at bounding box center [836, 173] width 1197 height 81
type input "[DATE]"
click at [1276, 196] on button "Borrar filtros" at bounding box center [1287, 195] width 84 height 28
click at [1173, 207] on div "Stakeholders Stakeholders" at bounding box center [1138, 194] width 174 height 34
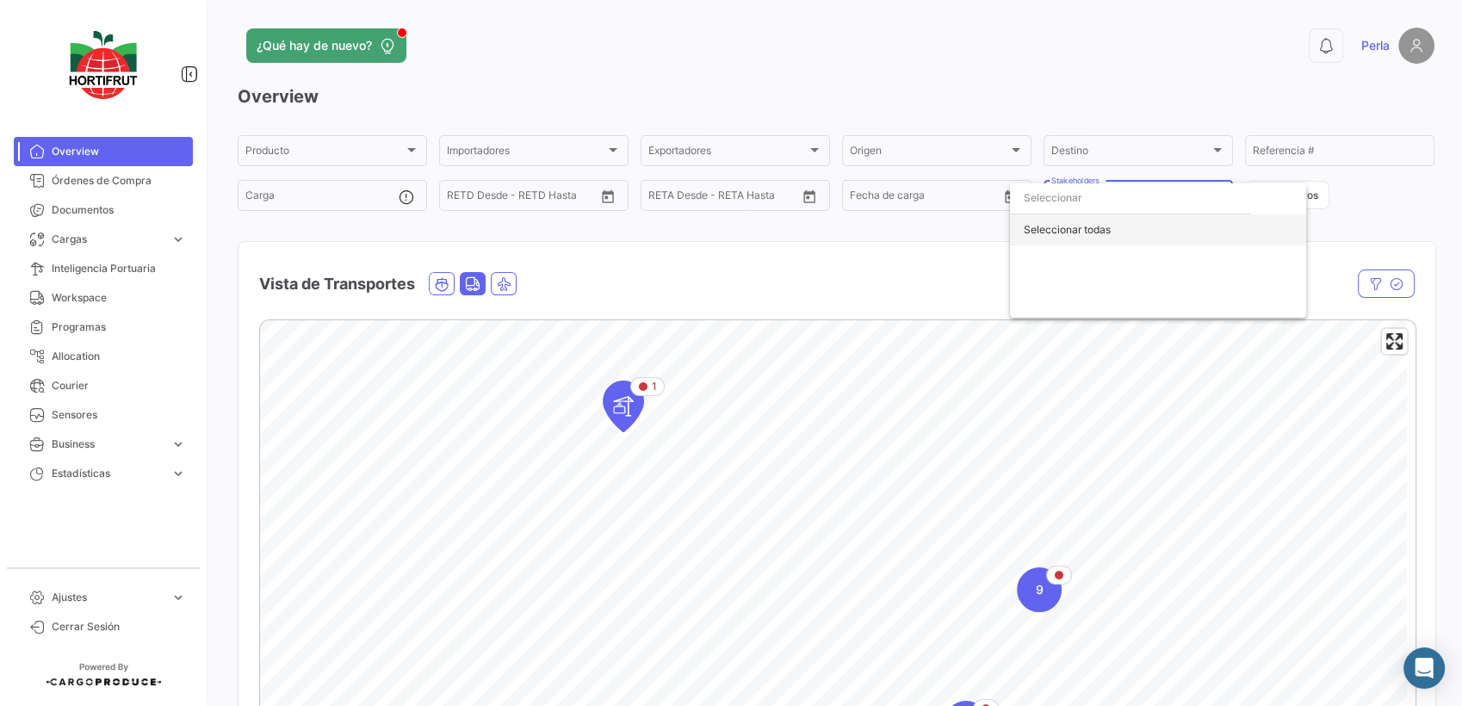
click at [1058, 231] on div "Seleccionar todas" at bounding box center [1158, 229] width 296 height 31
click at [903, 239] on div at bounding box center [731, 353] width 1462 height 706
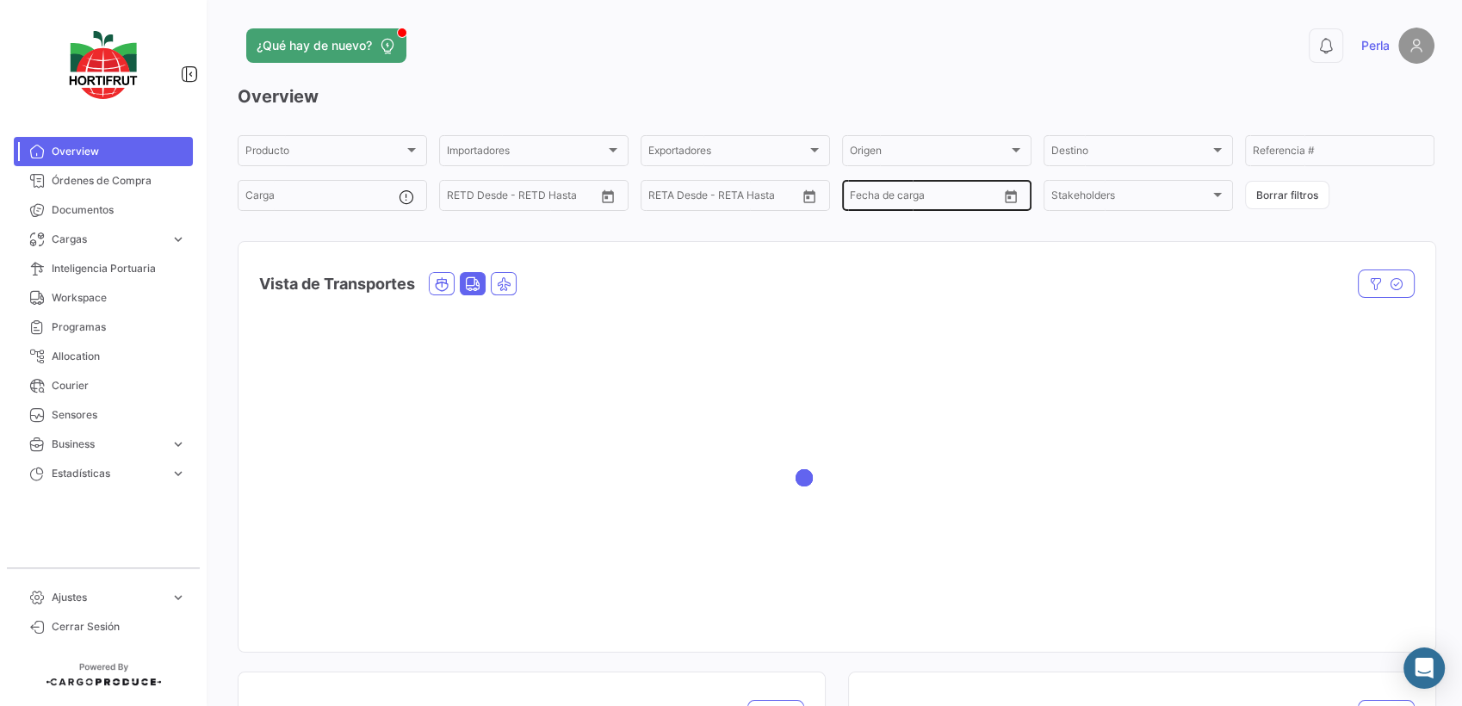
click at [900, 206] on div "Desde – Fecha de carga" at bounding box center [924, 194] width 148 height 34
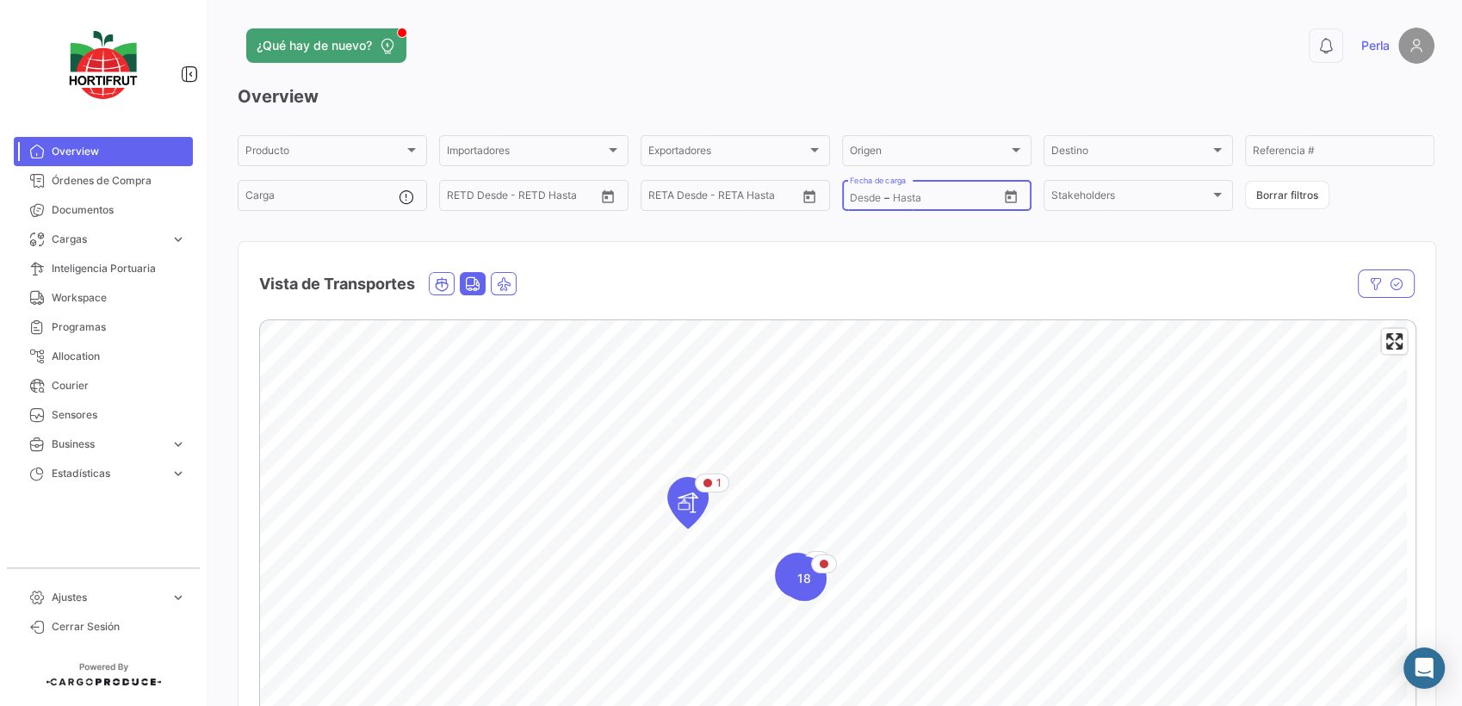
click at [1003, 201] on icon "Open calendar" at bounding box center [1010, 196] width 15 height 15
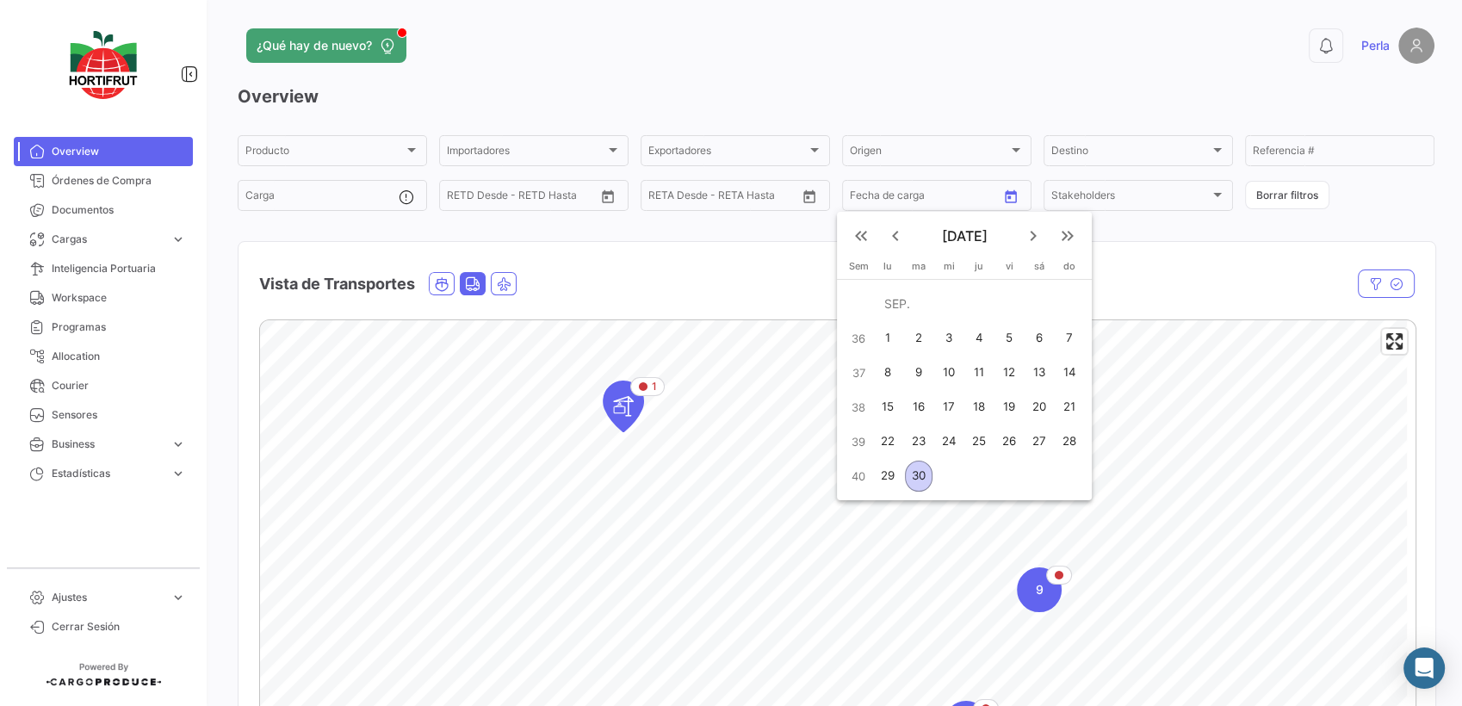
click at [884, 472] on div "29" at bounding box center [888, 476] width 27 height 31
type input "[DATE]"
click at [884, 471] on div "29" at bounding box center [888, 476] width 27 height 31
type input "[DATE]"
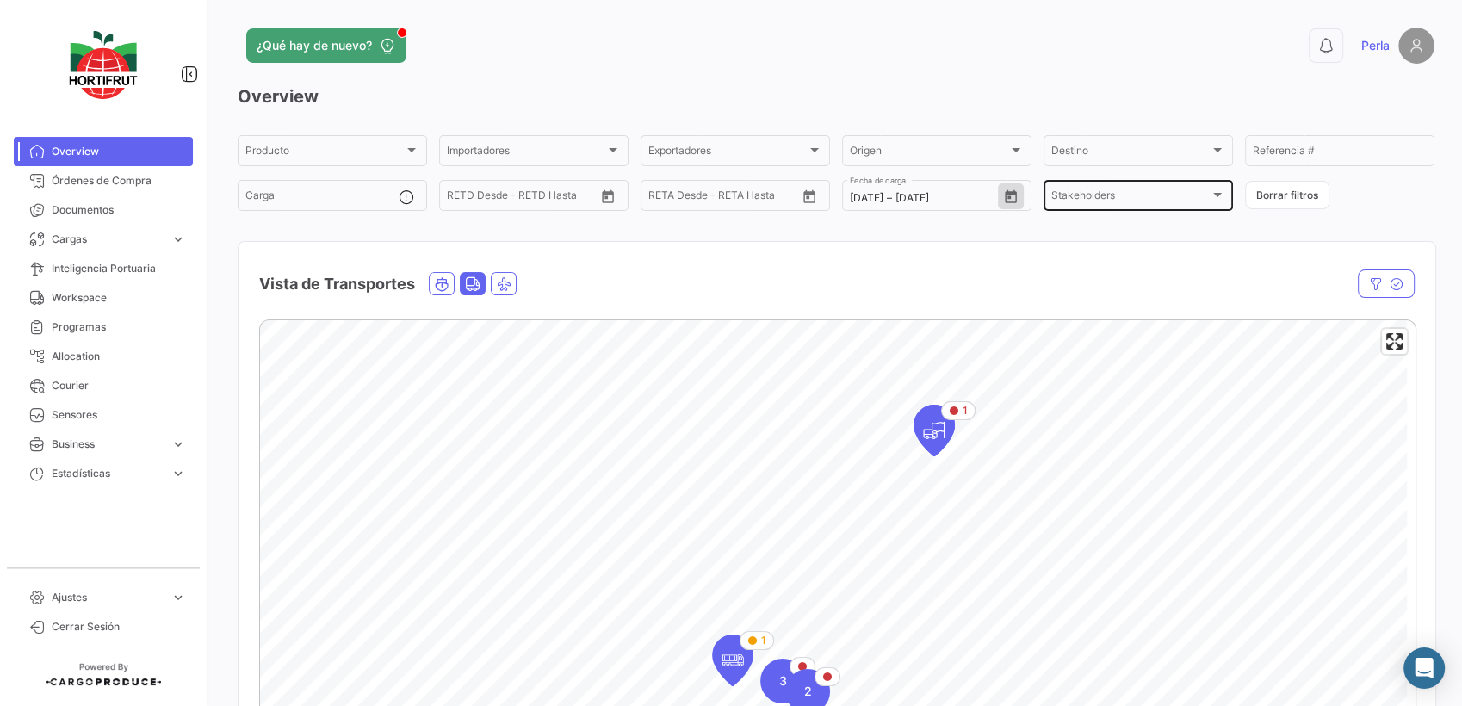
click at [1064, 206] on div "Stakeholders Stakeholders" at bounding box center [1138, 194] width 174 height 34
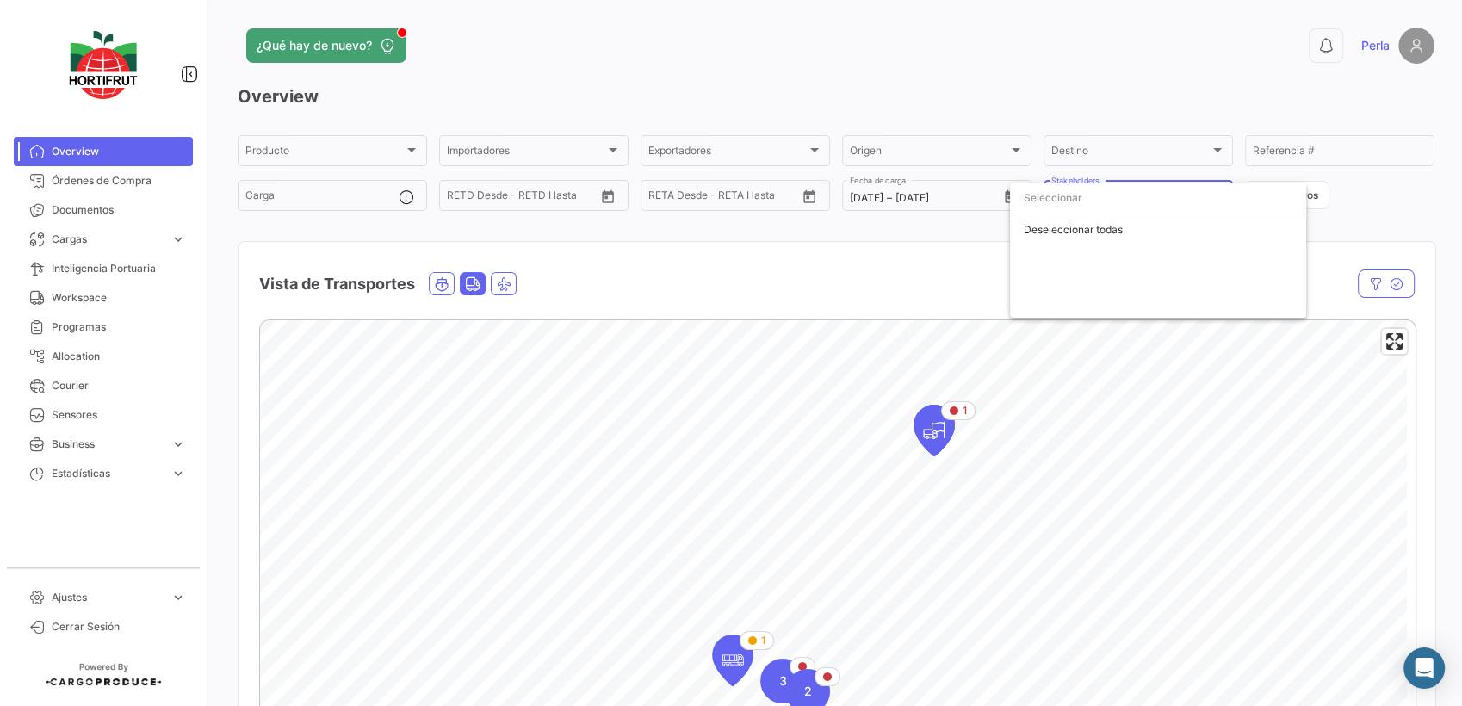
click at [897, 271] on div at bounding box center [731, 353] width 1462 height 706
click at [562, 232] on div "Overview Producto Producto Importadores Importadores Exportadores Exportadores …" at bounding box center [836, 494] width 1197 height 820
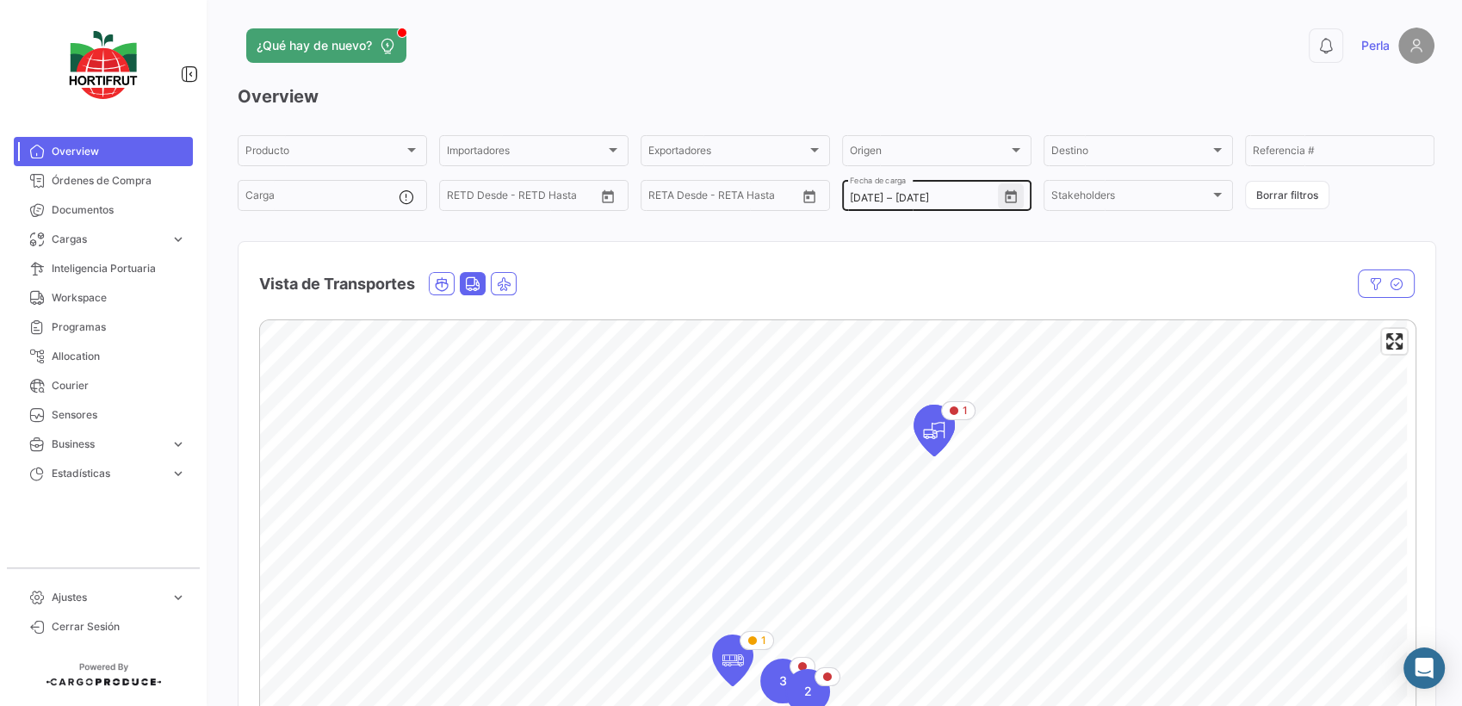
click at [1006, 201] on icon "Open calendar" at bounding box center [1010, 196] width 15 height 15
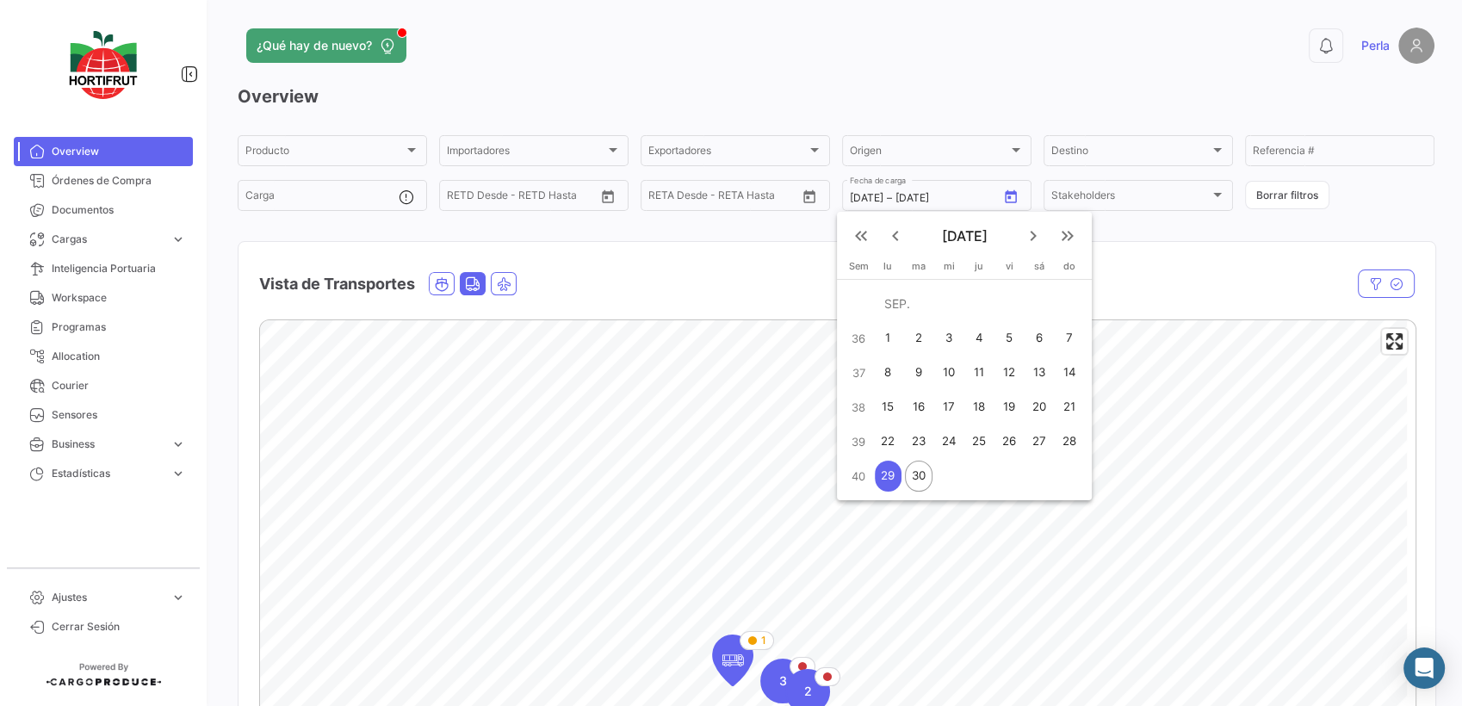
click at [690, 274] on div at bounding box center [731, 353] width 1462 height 706
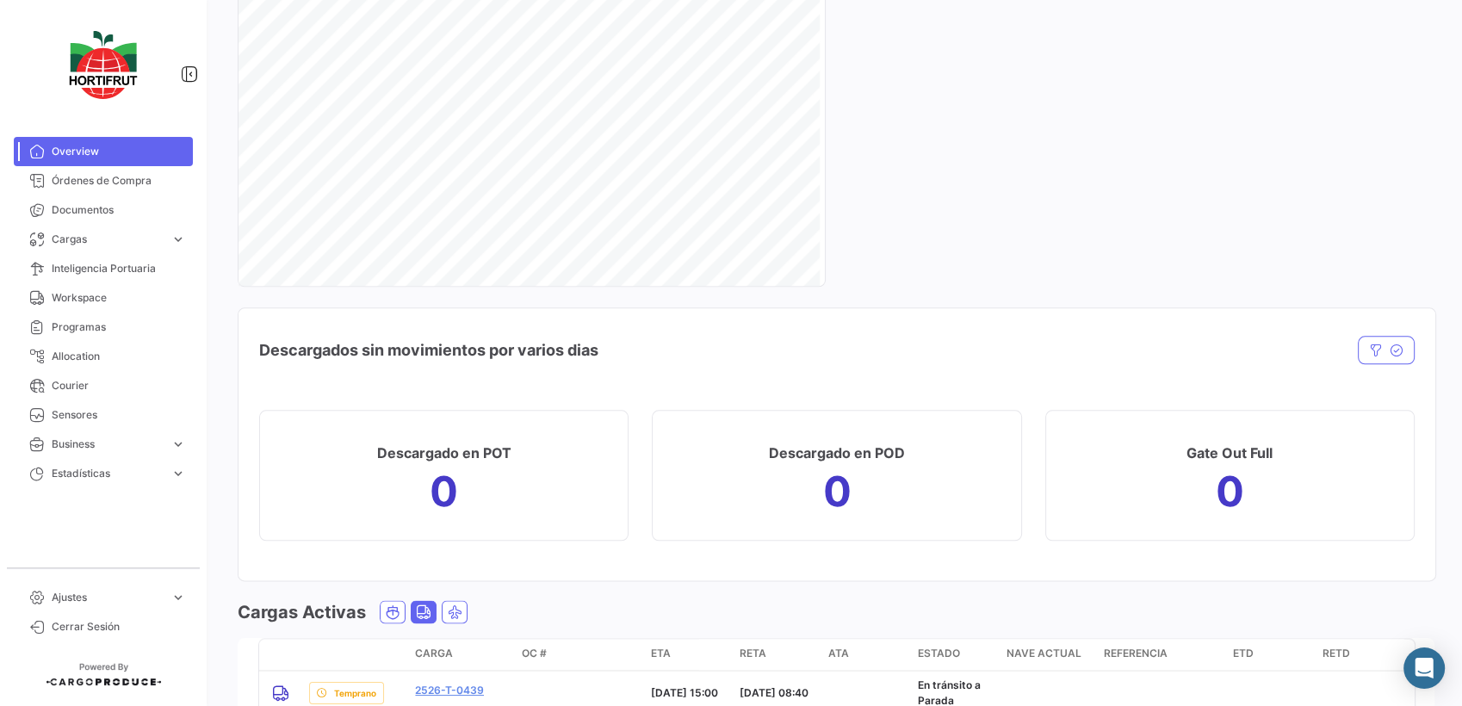
scroll to position [2200, 0]
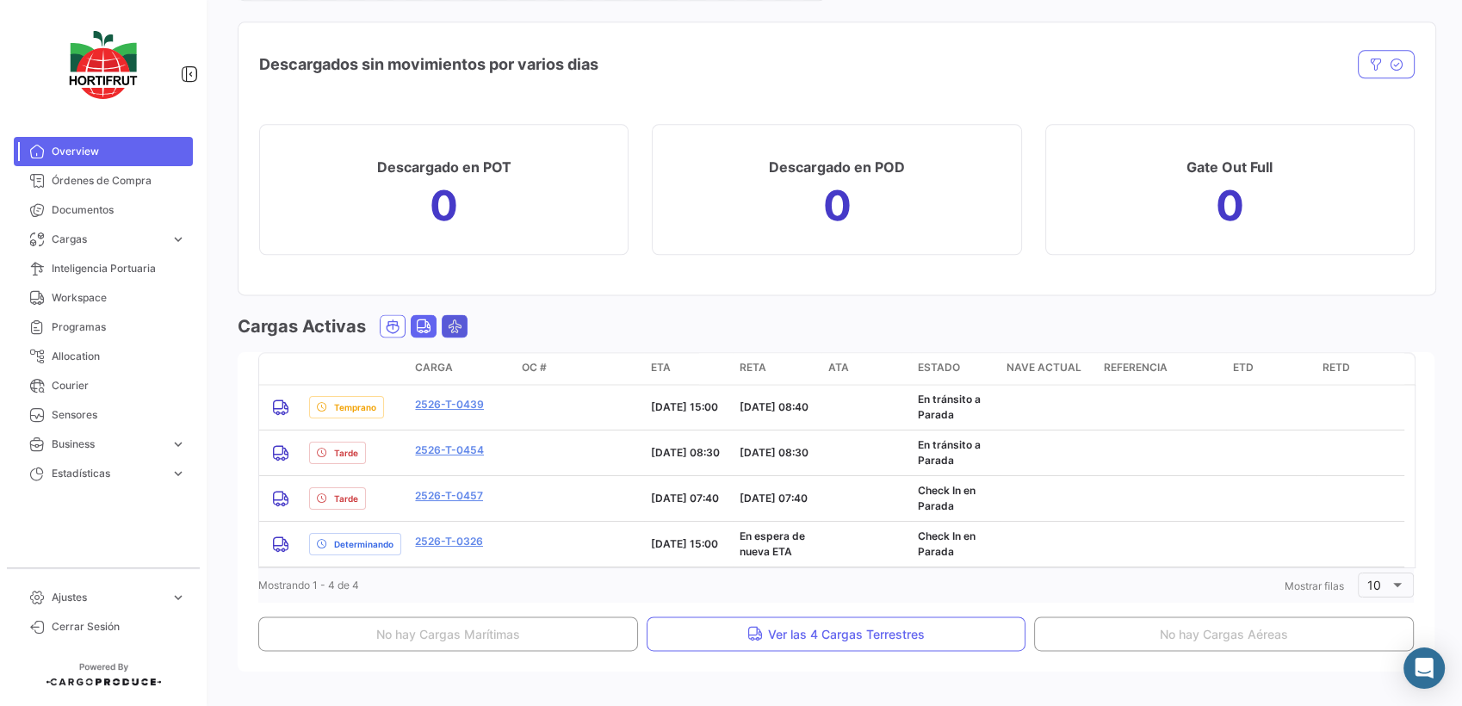
click at [450, 327] on icon "Air" at bounding box center [454, 326] width 15 height 15
click at [448, 327] on icon "Air" at bounding box center [454, 326] width 15 height 15
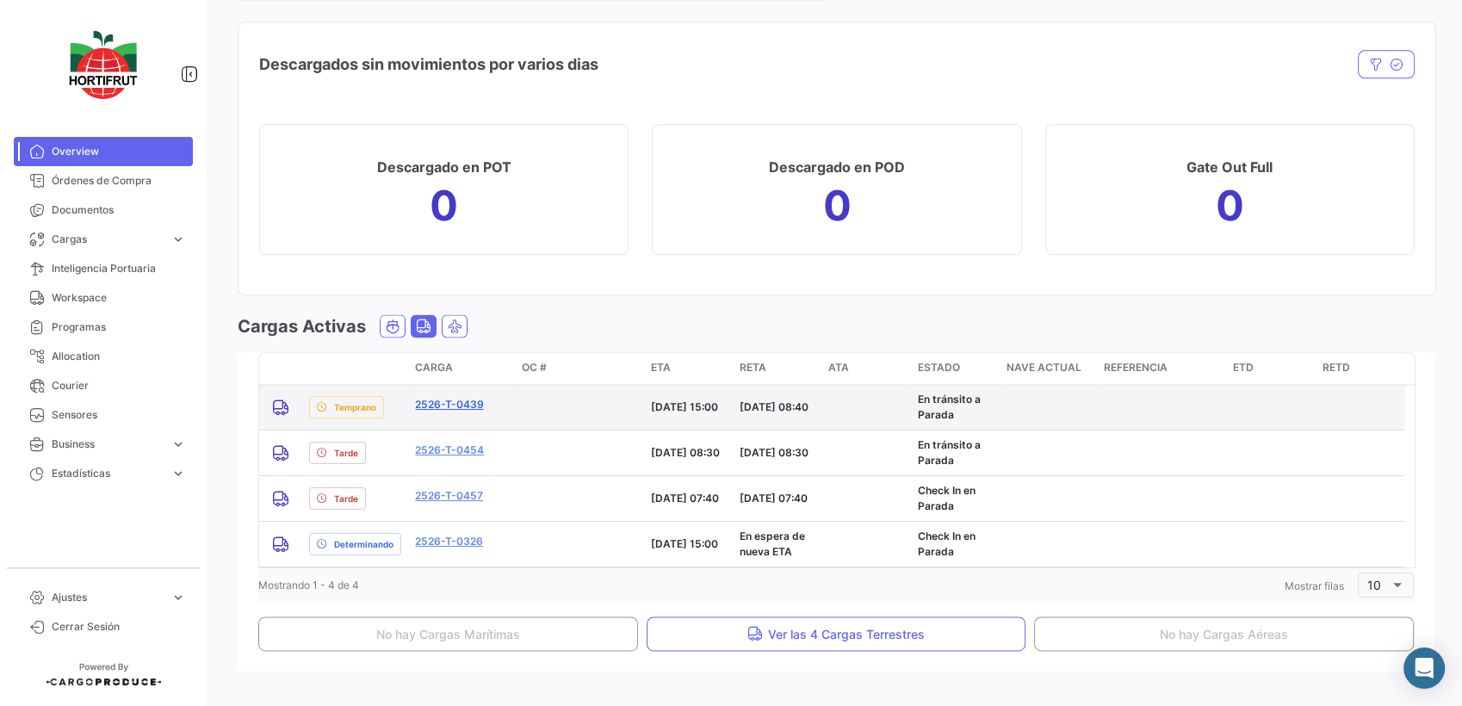
click at [443, 397] on link "2526-T-0439" at bounding box center [449, 404] width 69 height 15
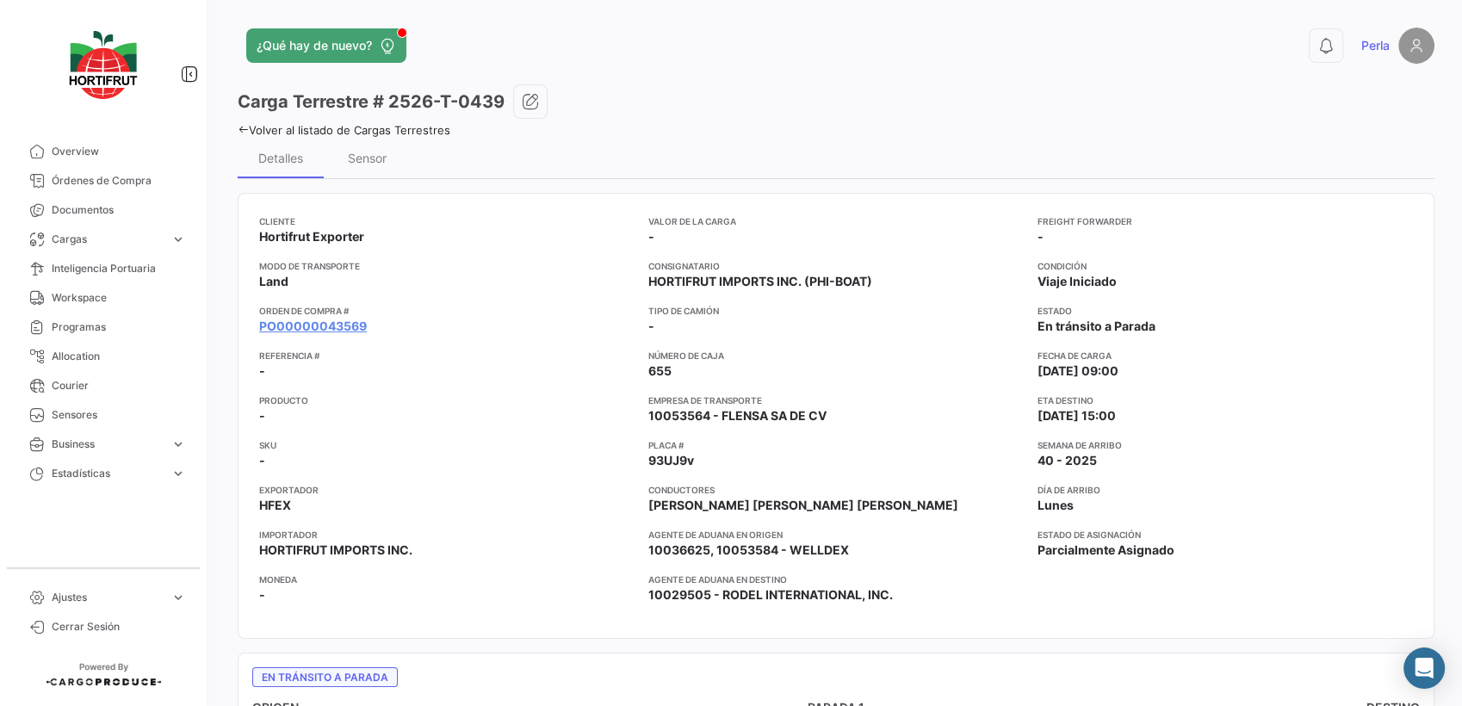
click at [241, 127] on icon at bounding box center [243, 129] width 11 height 11
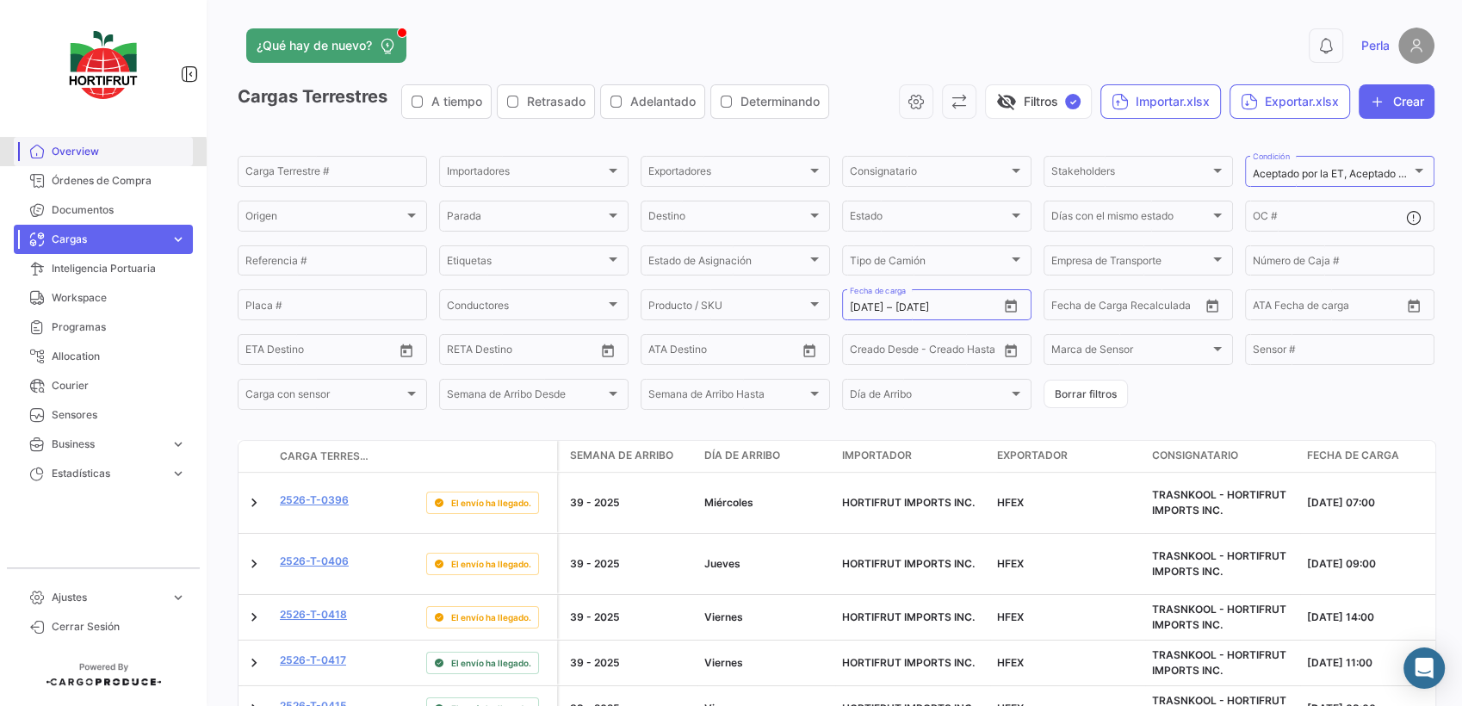
click at [50, 157] on link "Overview" at bounding box center [103, 151] width 179 height 29
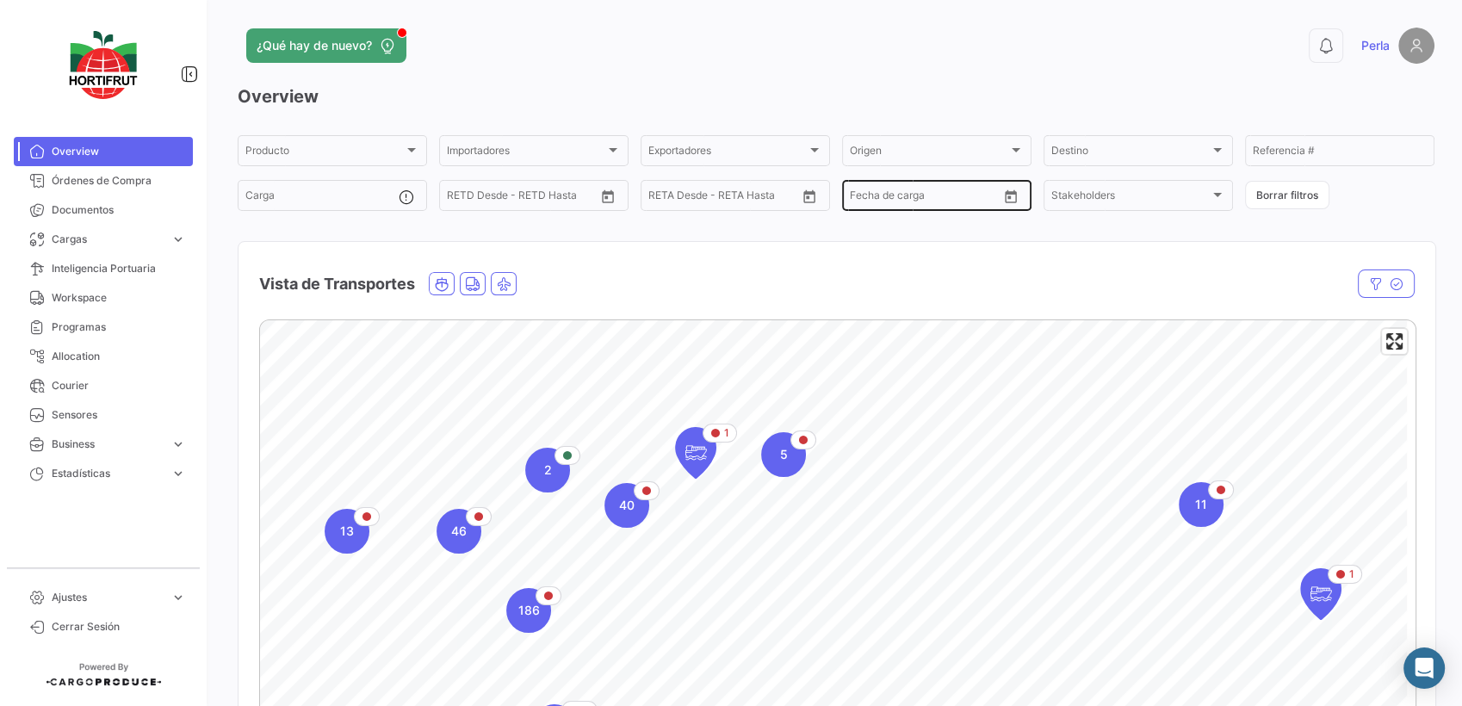
click at [1006, 203] on icon "Open calendar" at bounding box center [1011, 196] width 12 height 13
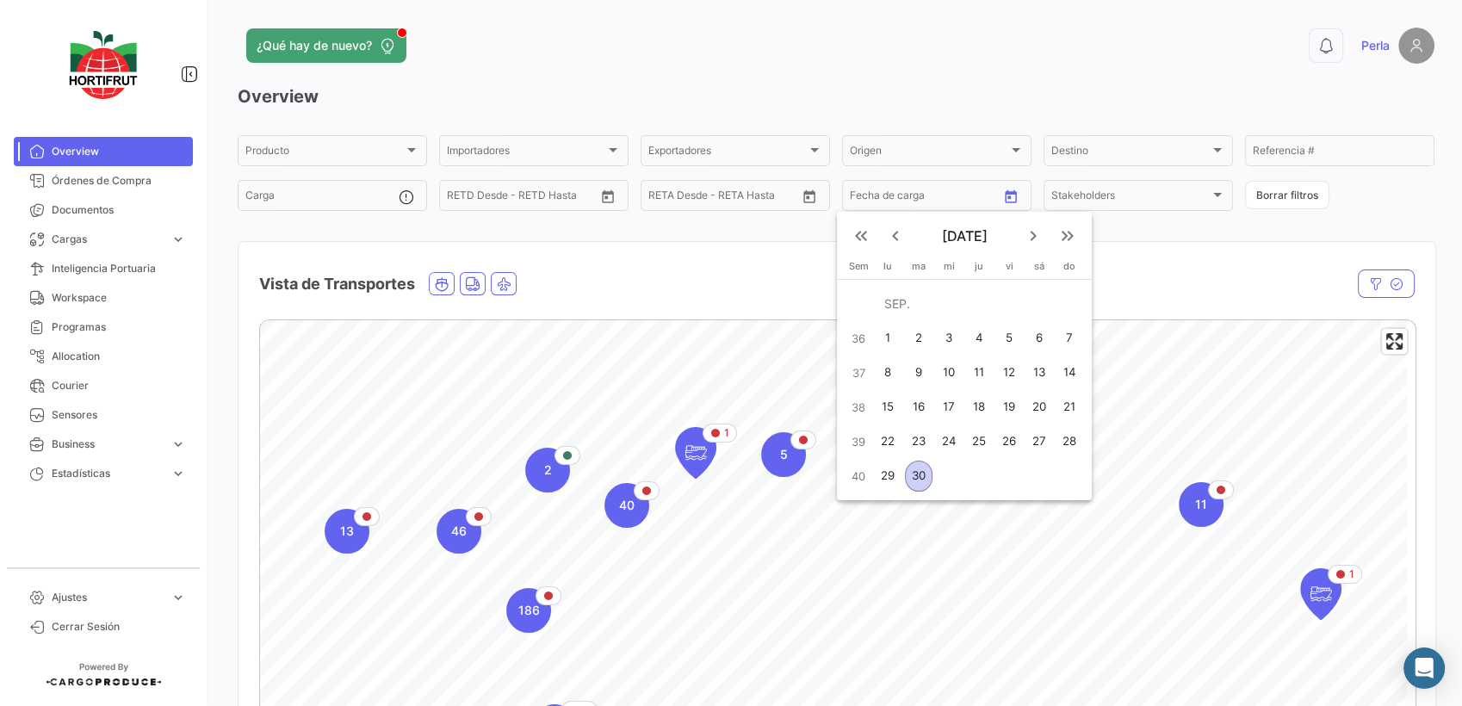
click at [895, 478] on div "29" at bounding box center [888, 476] width 27 height 31
type input "[DATE]"
click at [895, 478] on div "29" at bounding box center [888, 476] width 27 height 31
type input "[DATE]"
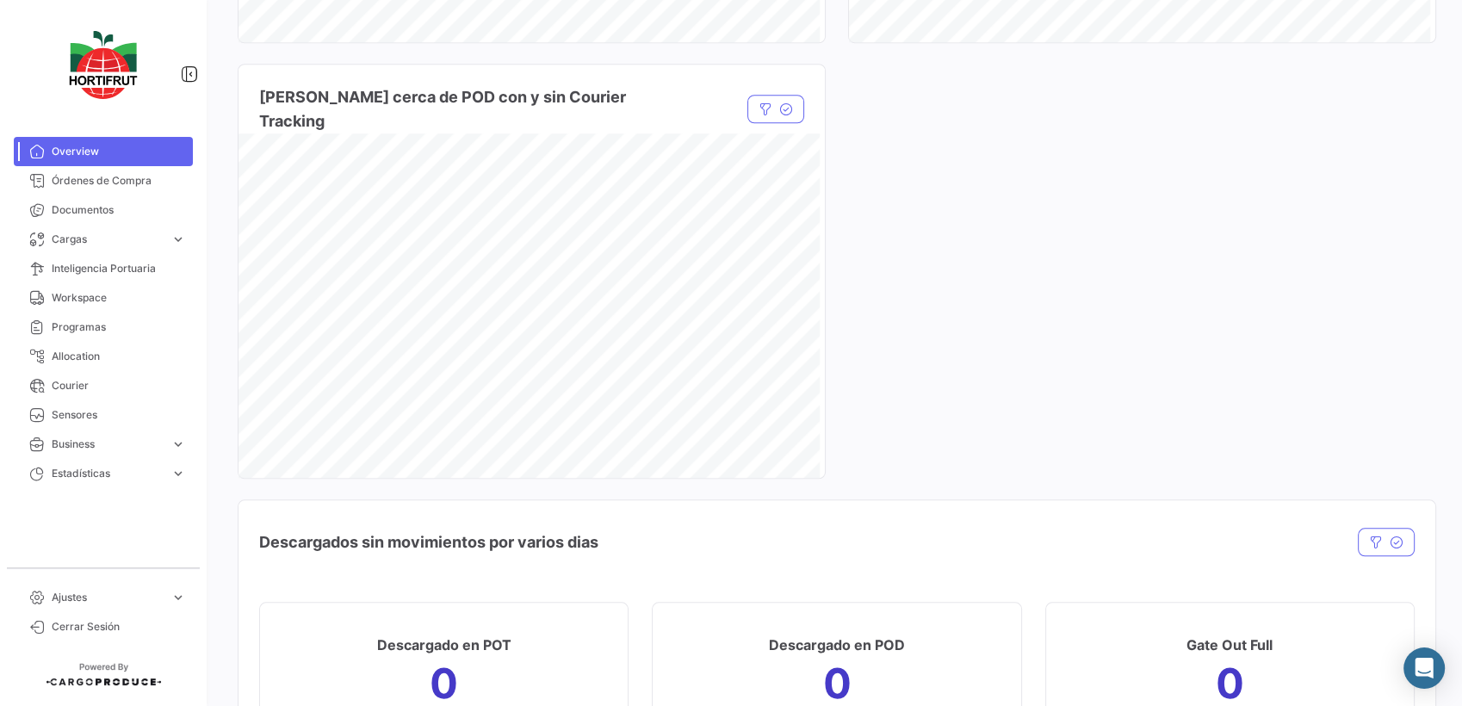
scroll to position [2190, 0]
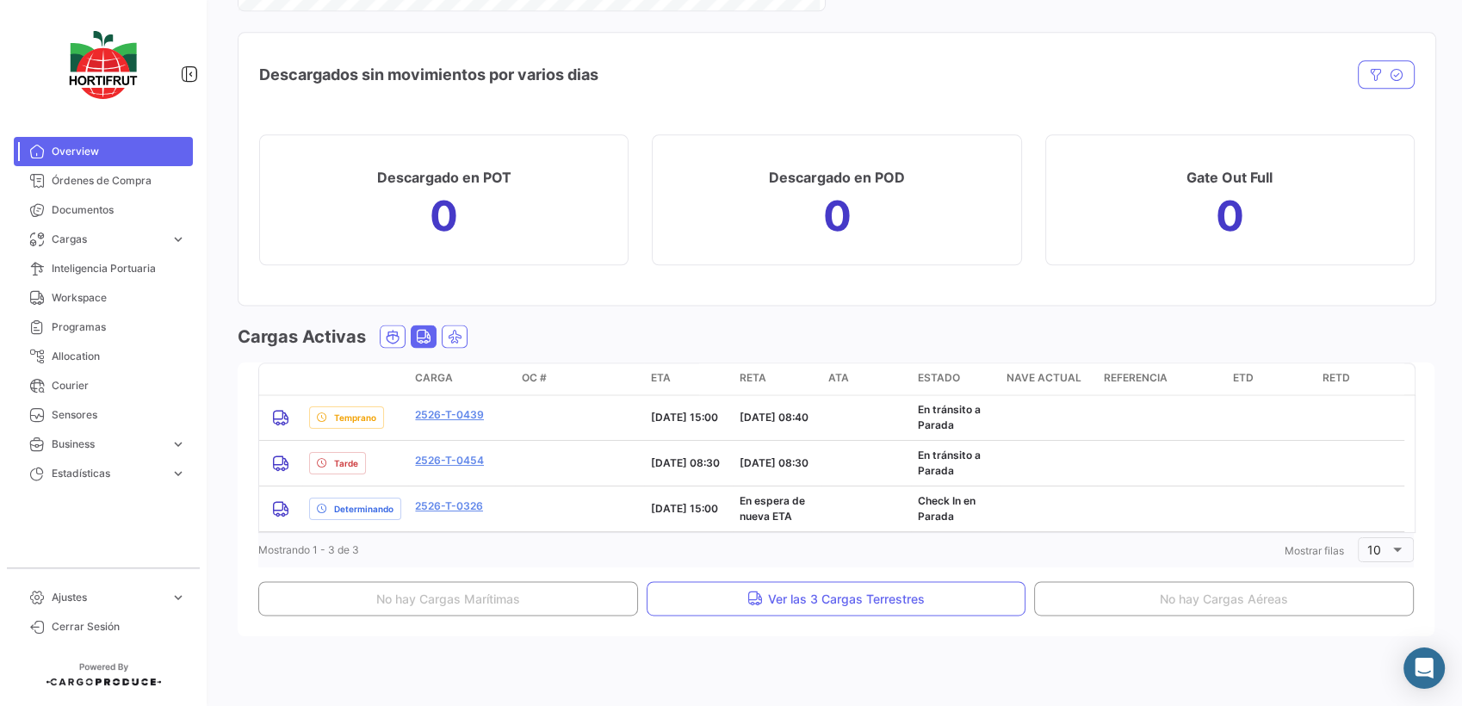
click at [425, 338] on icon "Land" at bounding box center [423, 336] width 15 height 15
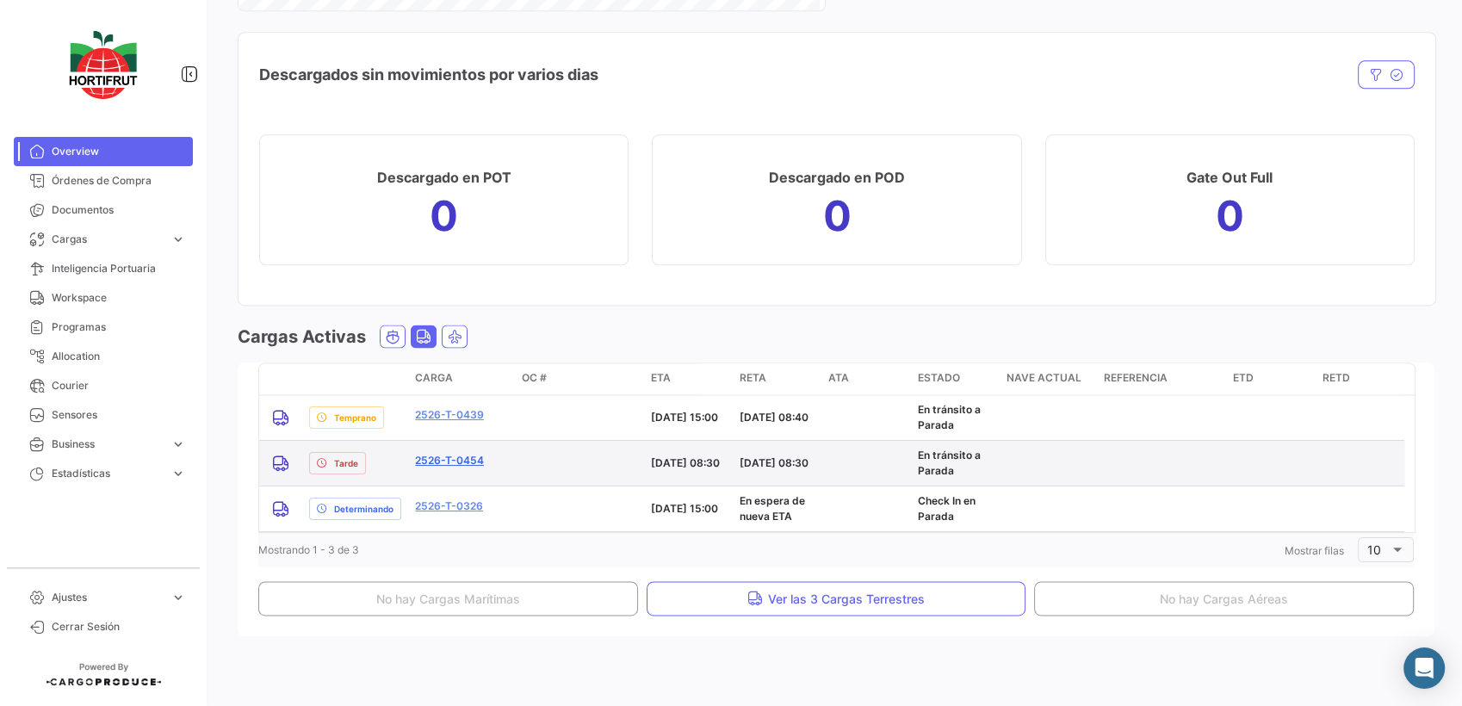
click at [455, 457] on link "2526-T-0454" at bounding box center [449, 460] width 69 height 15
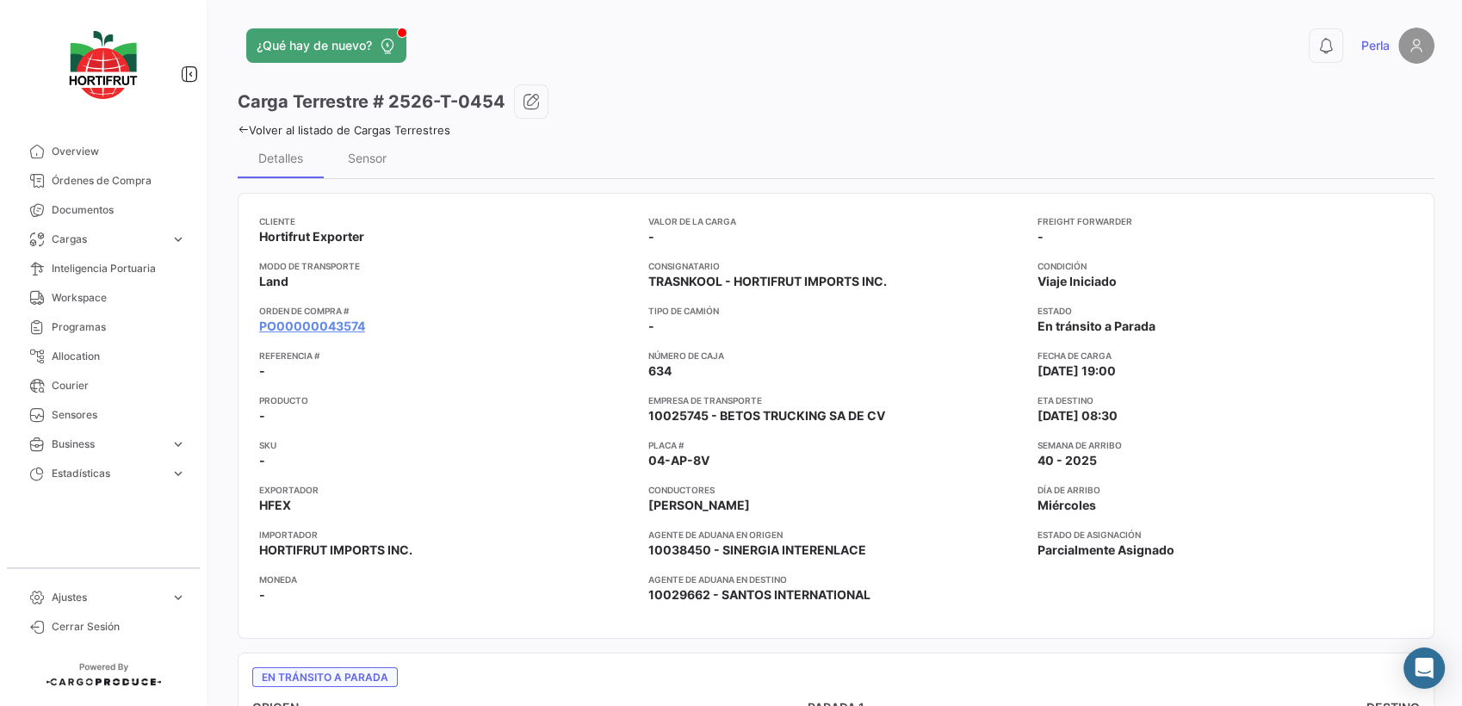
click at [239, 124] on icon at bounding box center [243, 129] width 11 height 11
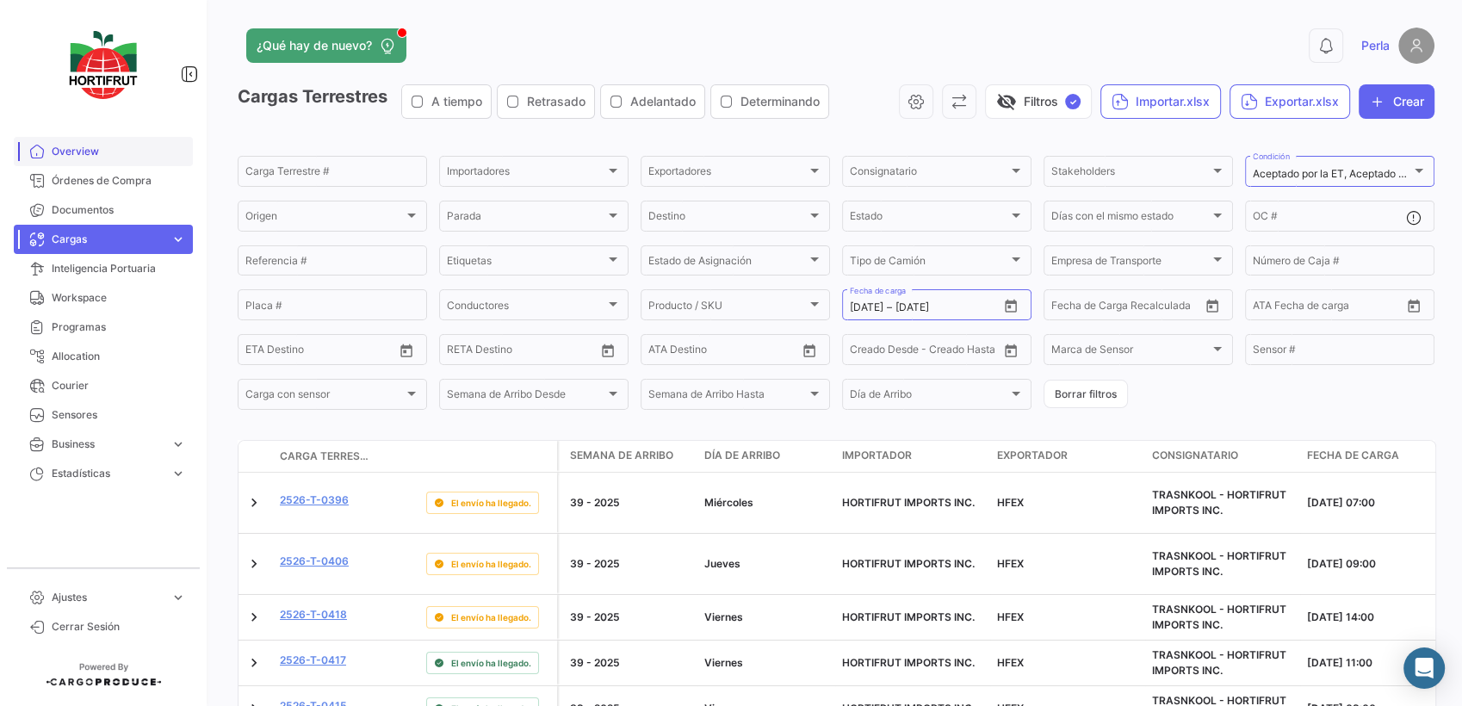
click at [95, 157] on span "Overview" at bounding box center [119, 151] width 134 height 15
